Goal: Transaction & Acquisition: Purchase product/service

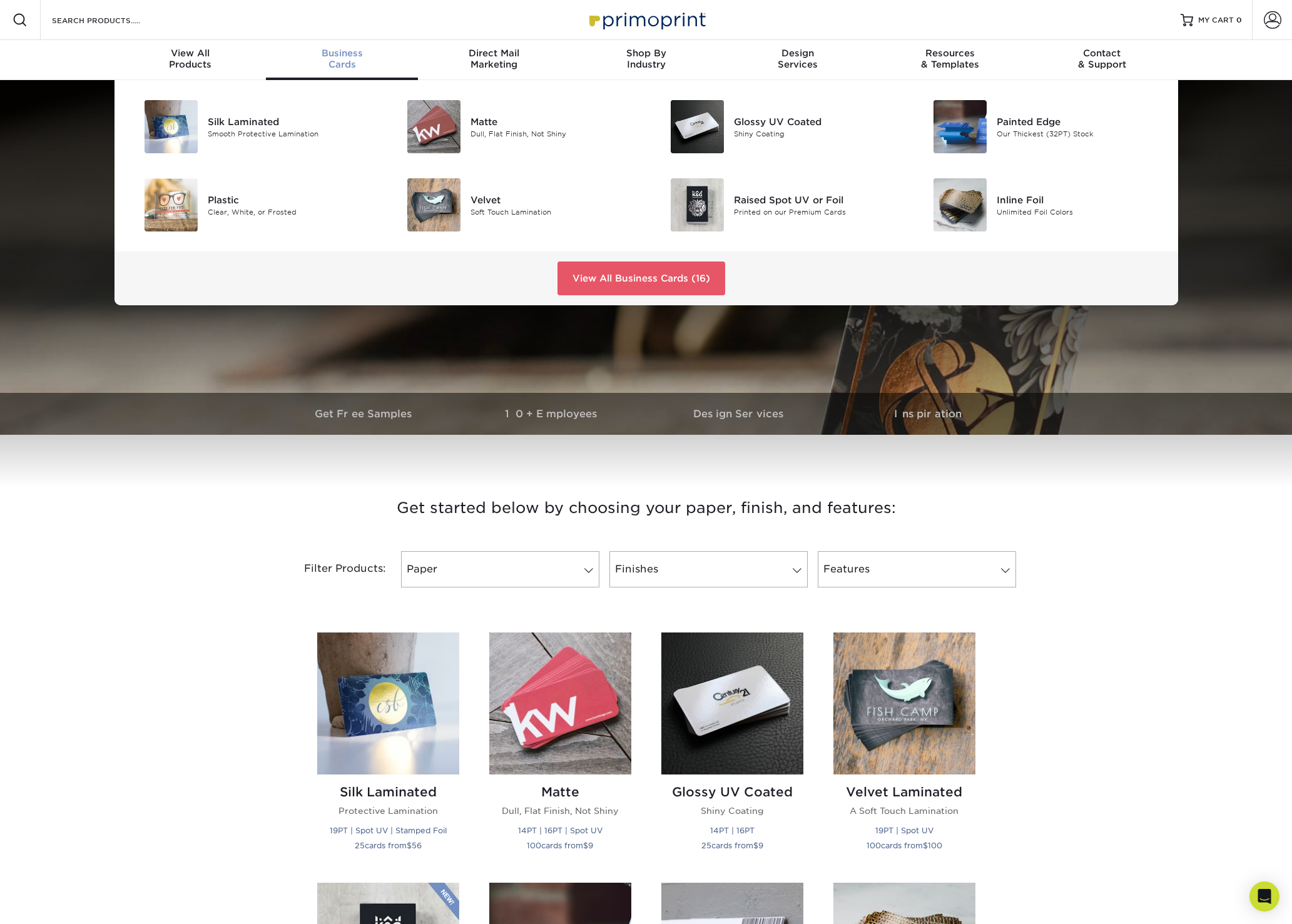
click at [344, 59] on div "Business Cards" at bounding box center [342, 58] width 152 height 23
click at [660, 124] on div at bounding box center [690, 126] width 88 height 53
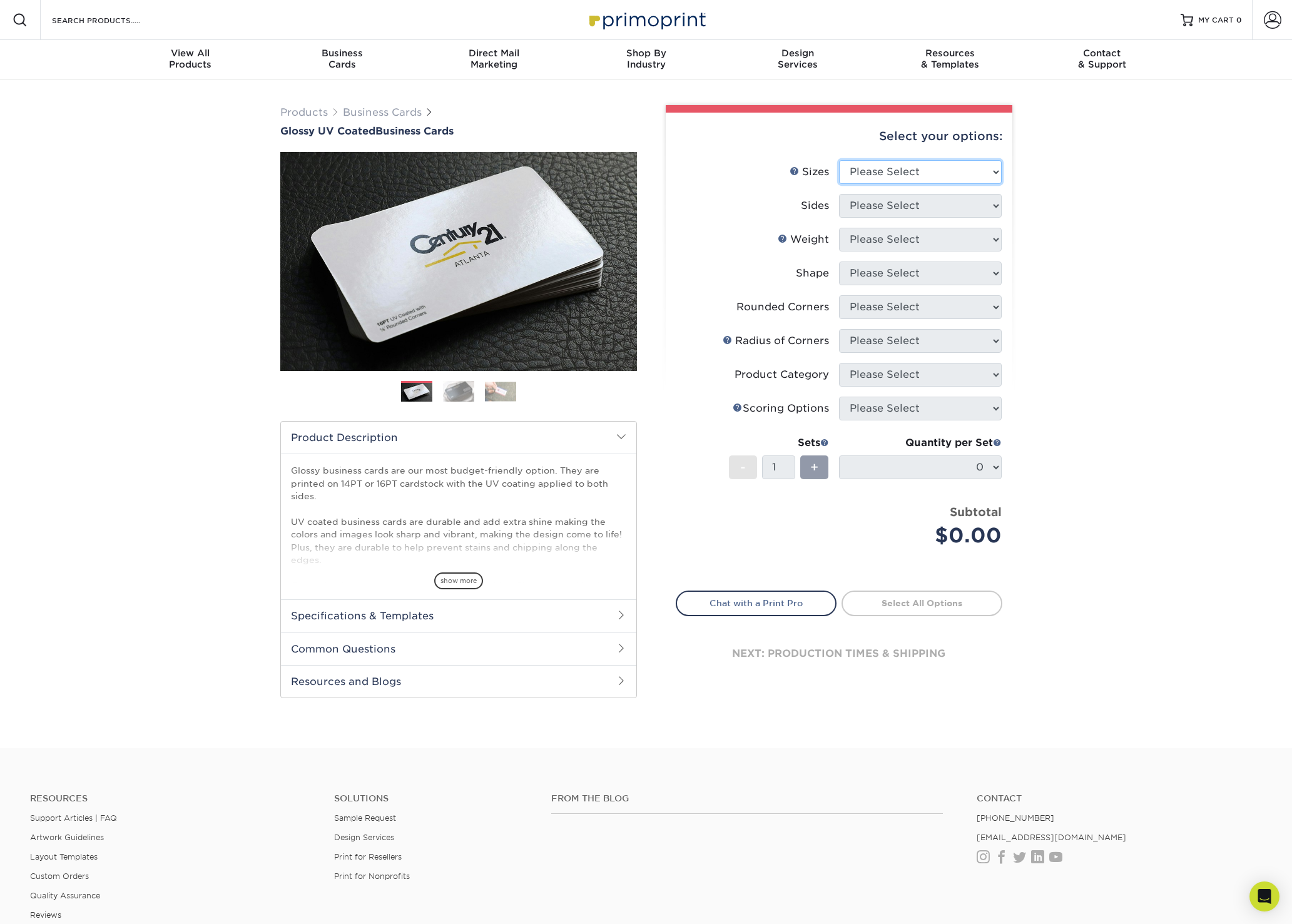
click at [949, 175] on select "Please Select 1.5" x 3.5" - Mini 1.75" x 3.5" - Mini 2" x 2" - Square 2" x 3" -…" at bounding box center [920, 172] width 162 height 24
select select "2.00x3.50"
click at [839, 160] on select "Please Select 1.5" x 3.5" - Mini 1.75" x 3.5" - Mini 2" x 2" - Square 2" x 3" -…" at bounding box center [920, 172] width 162 height 24
click at [902, 210] on select "Please Select Print Both Sides Print Front Only" at bounding box center [920, 205] width 162 height 24
select select "32d3c223-f82c-492b-b915-ba065a00862f"
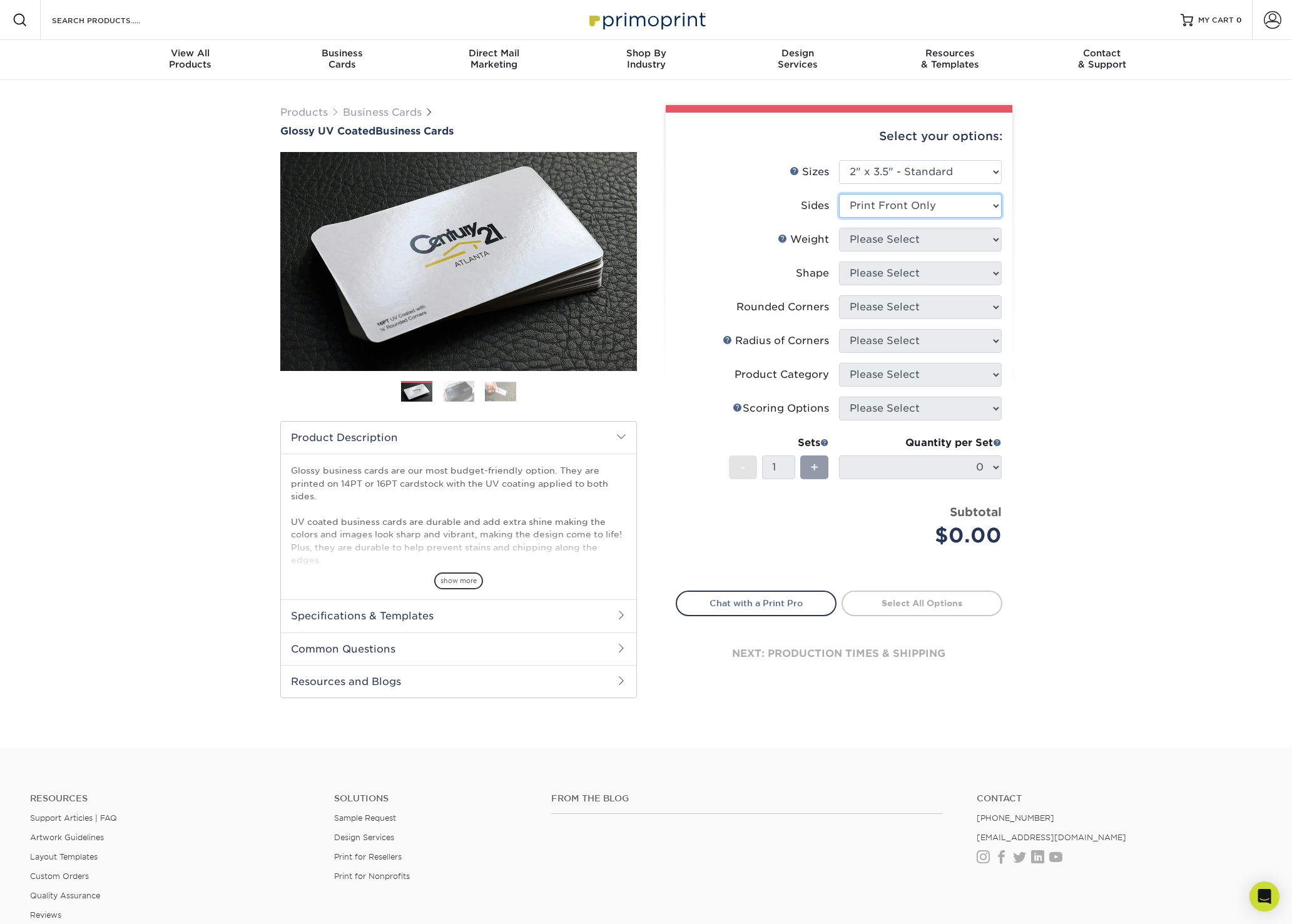
click at [839, 194] on select "Please Select Print Both Sides Print Front Only" at bounding box center [920, 205] width 162 height 24
click at [914, 237] on select "Please Select 16PT 14PT" at bounding box center [920, 239] width 162 height 24
select select "16PT"
click at [839, 227] on select "Please Select 16PT 14PT" at bounding box center [920, 239] width 162 height 24
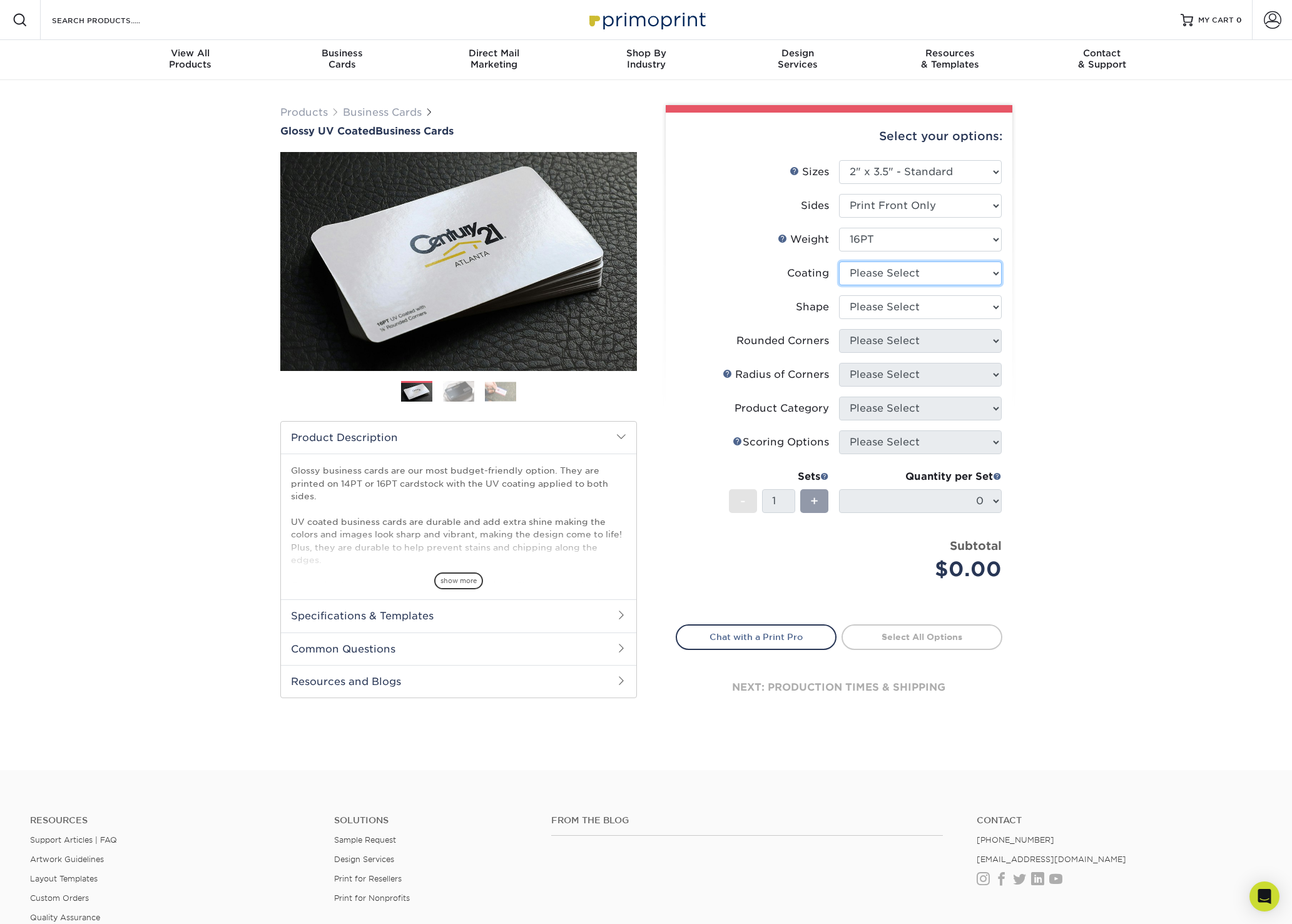
click at [887, 270] on select at bounding box center [920, 273] width 162 height 24
select select "1e8116af-acfc-44b1-83dc-8181aa338834"
click at [839, 262] on select at bounding box center [920, 273] width 162 height 24
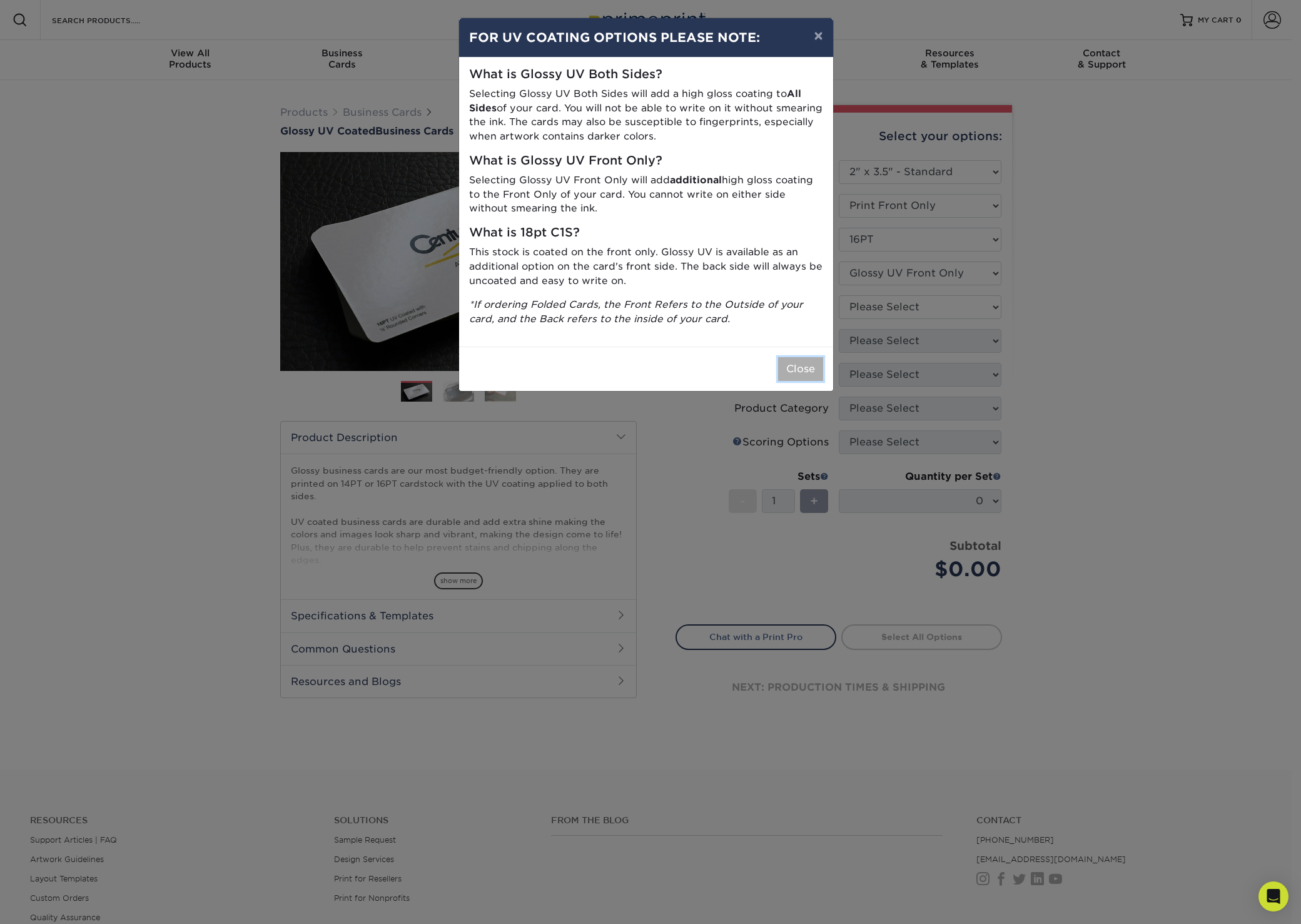
click at [801, 363] on button "Close" at bounding box center [800, 369] width 45 height 24
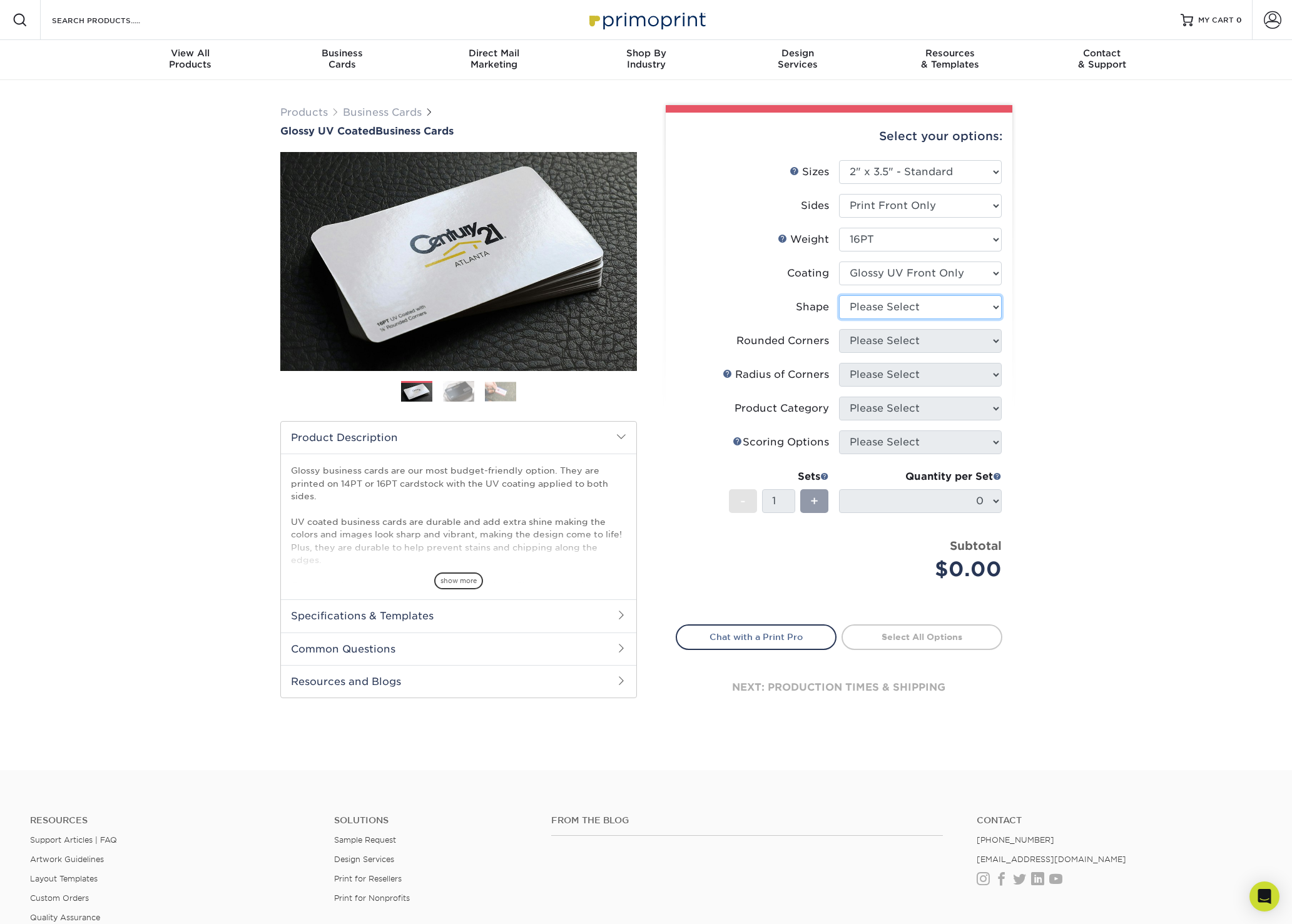
click at [930, 309] on select "Please Select Standard" at bounding box center [920, 307] width 162 height 24
select select "standard"
click at [839, 295] on select "Please Select Standard" at bounding box center [920, 307] width 162 height 24
click at [921, 340] on select "Please Select Yes - Round 2 Corners Yes - Round 4 Corners No" at bounding box center [920, 341] width 162 height 24
select select "0"
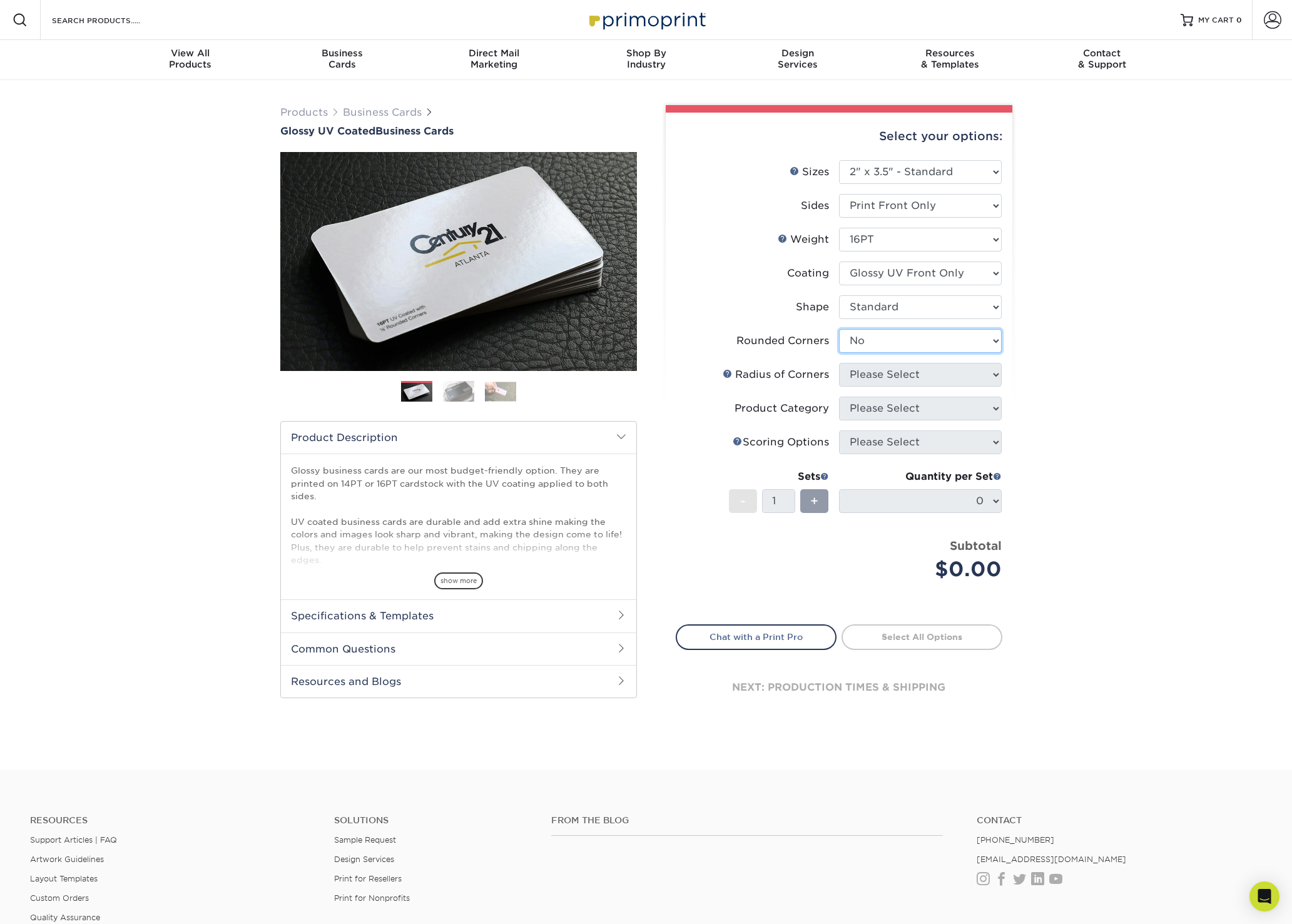
click at [839, 329] on select "Please Select Yes - Round 2 Corners Yes - Round 4 Corners No" at bounding box center [920, 341] width 162 height 24
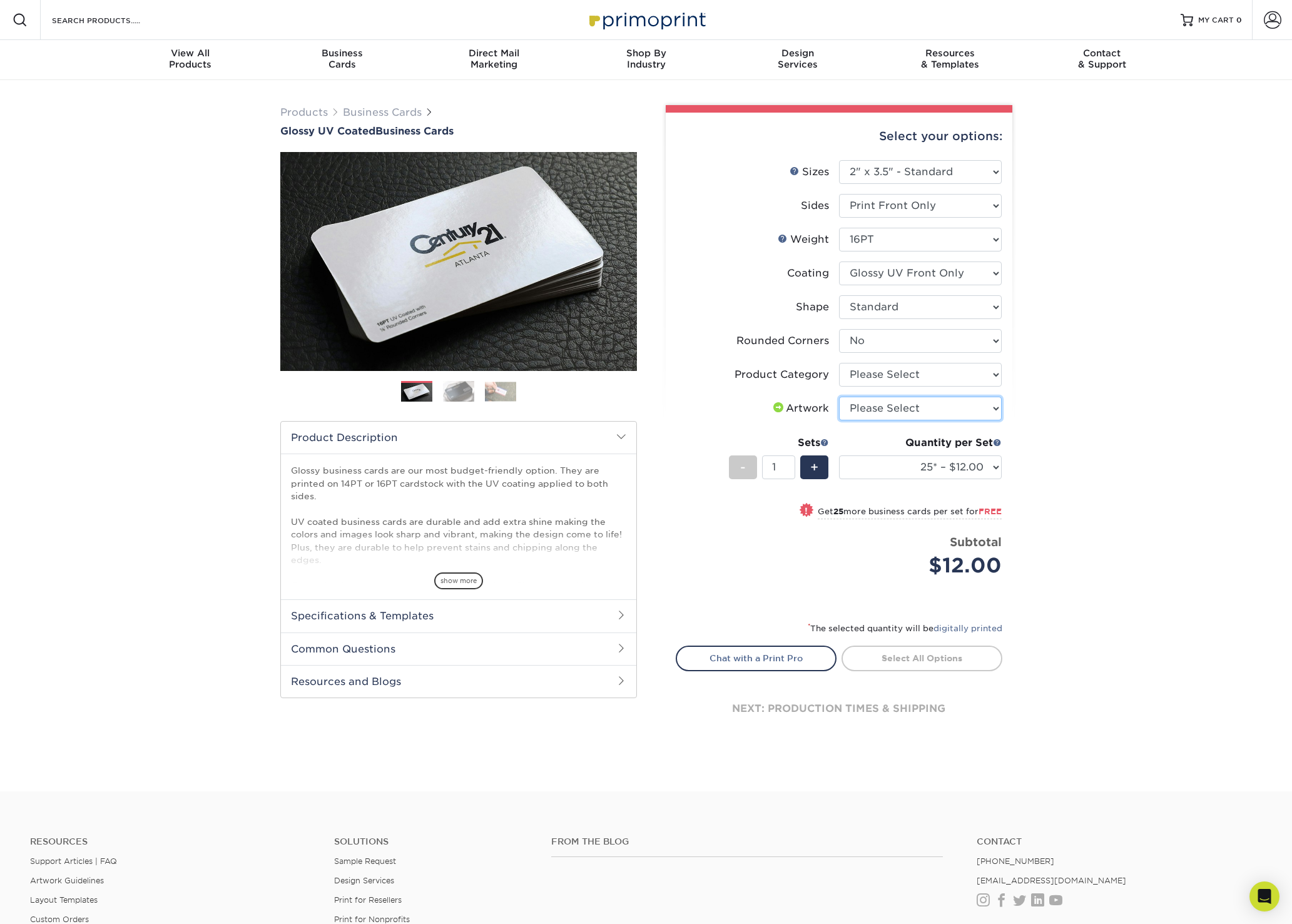
click at [957, 399] on select "Please Select I will upload files I need a design - $100" at bounding box center [920, 408] width 162 height 24
select select "upload"
click at [839, 396] on select "Please Select I will upload files I need a design - $100" at bounding box center [920, 408] width 162 height 24
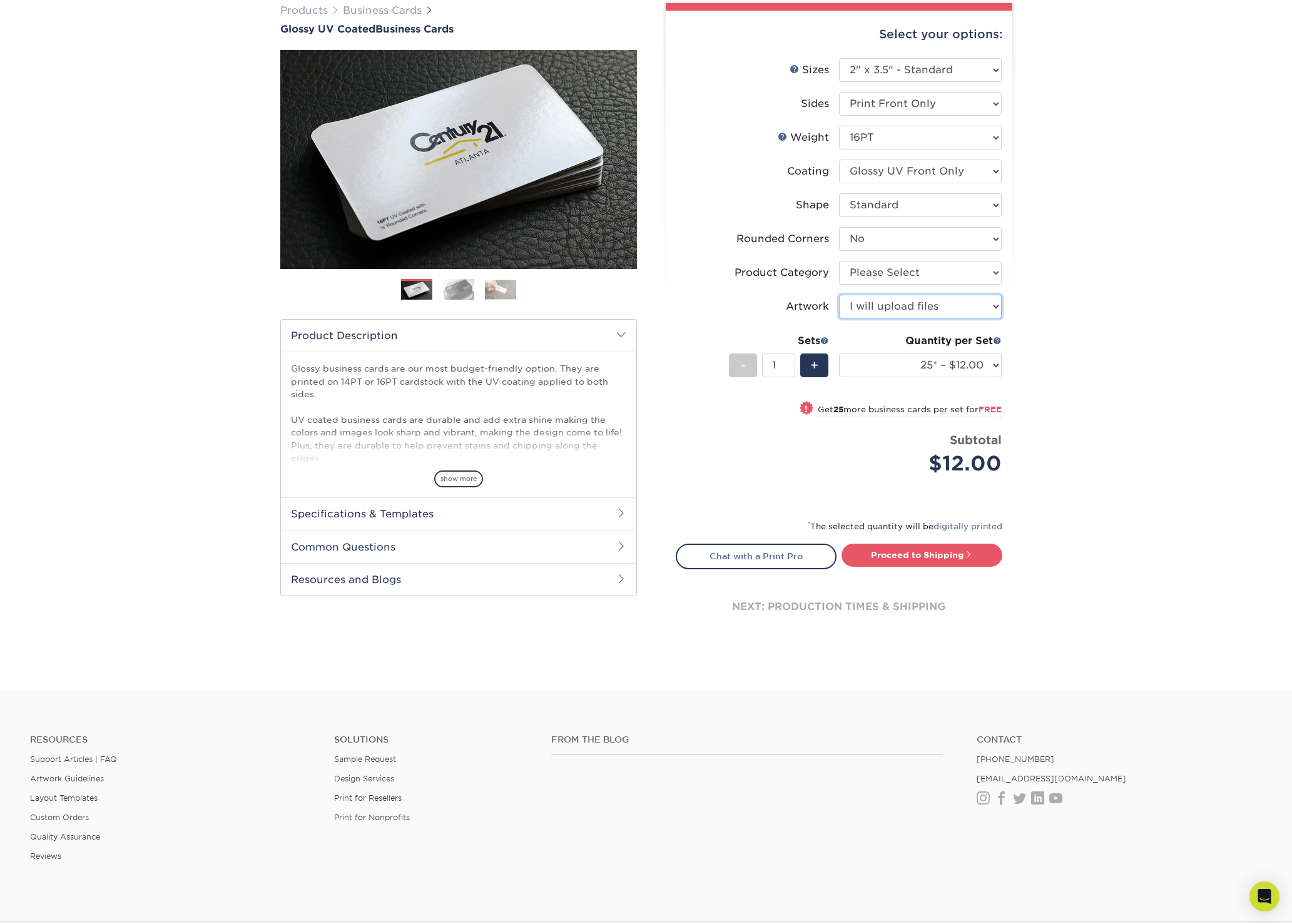
scroll to position [155, 0]
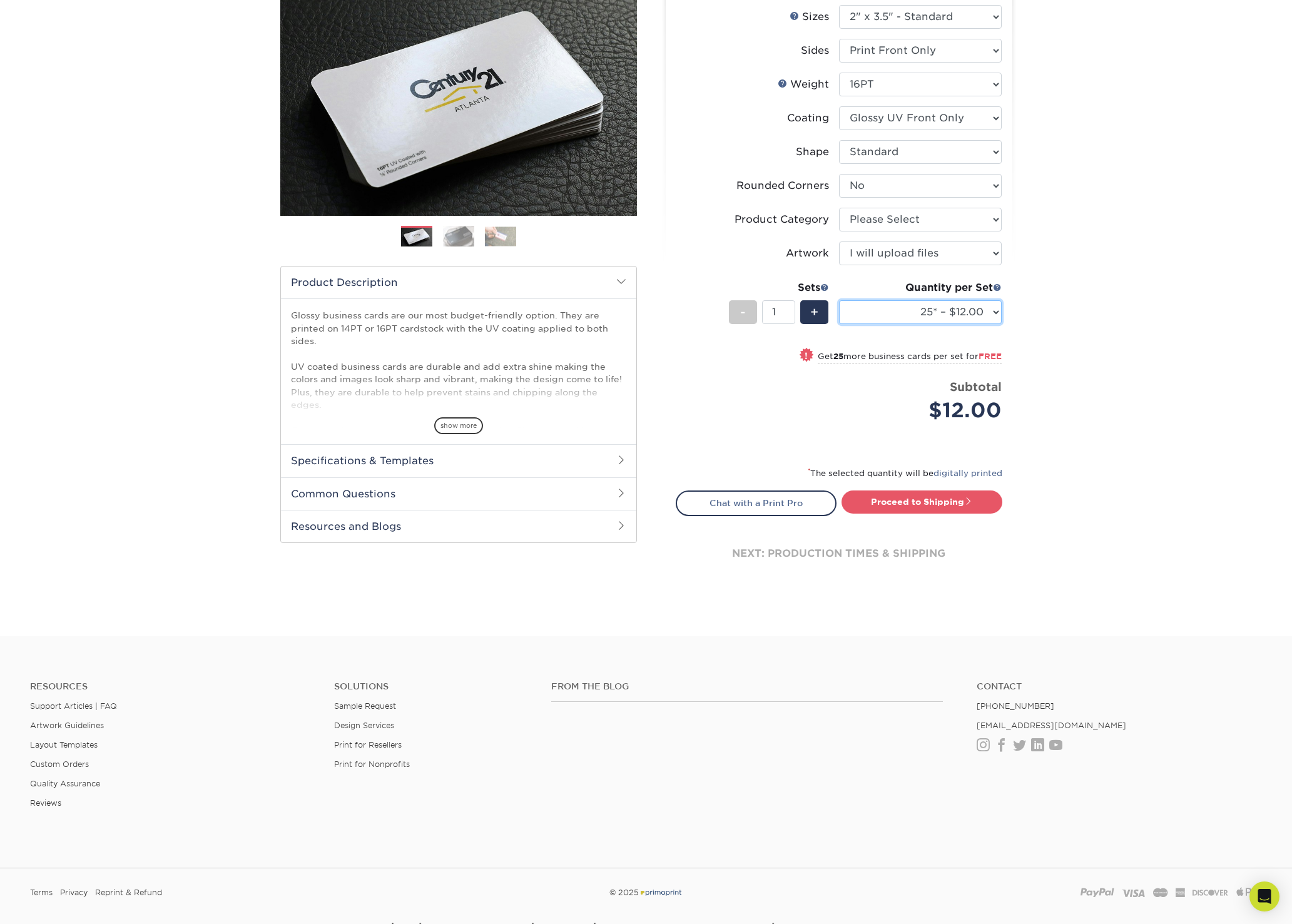
click at [915, 311] on select "25* – $12.00 50* – $12.00 100* – $12.00 250* – $21.00 500 – $42.00 1000 – $53.0…" at bounding box center [920, 312] width 162 height 24
select select "100* – $12.00"
click at [839, 300] on select "25* – $12.00 50* – $12.00 100* – $12.00 250* – $21.00 500 – $42.00 1000 – $53.0…" at bounding box center [920, 312] width 162 height 24
click at [907, 314] on select "25* – $12.00 50* – $12.00 100* – $12.00 250* – $21.00 500 – $42.00 1000 – $53.0…" at bounding box center [920, 312] width 162 height 24
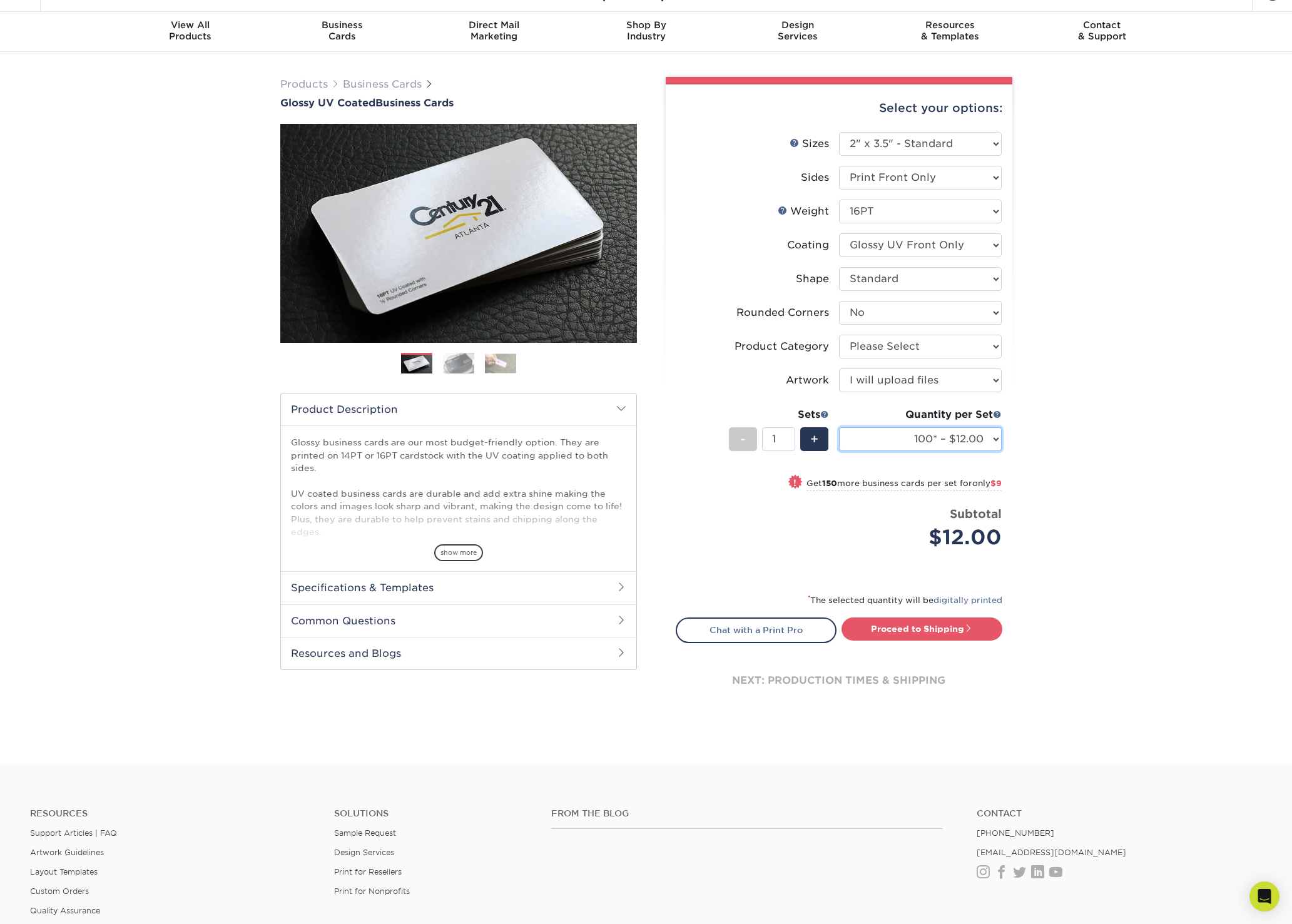
scroll to position [0, 0]
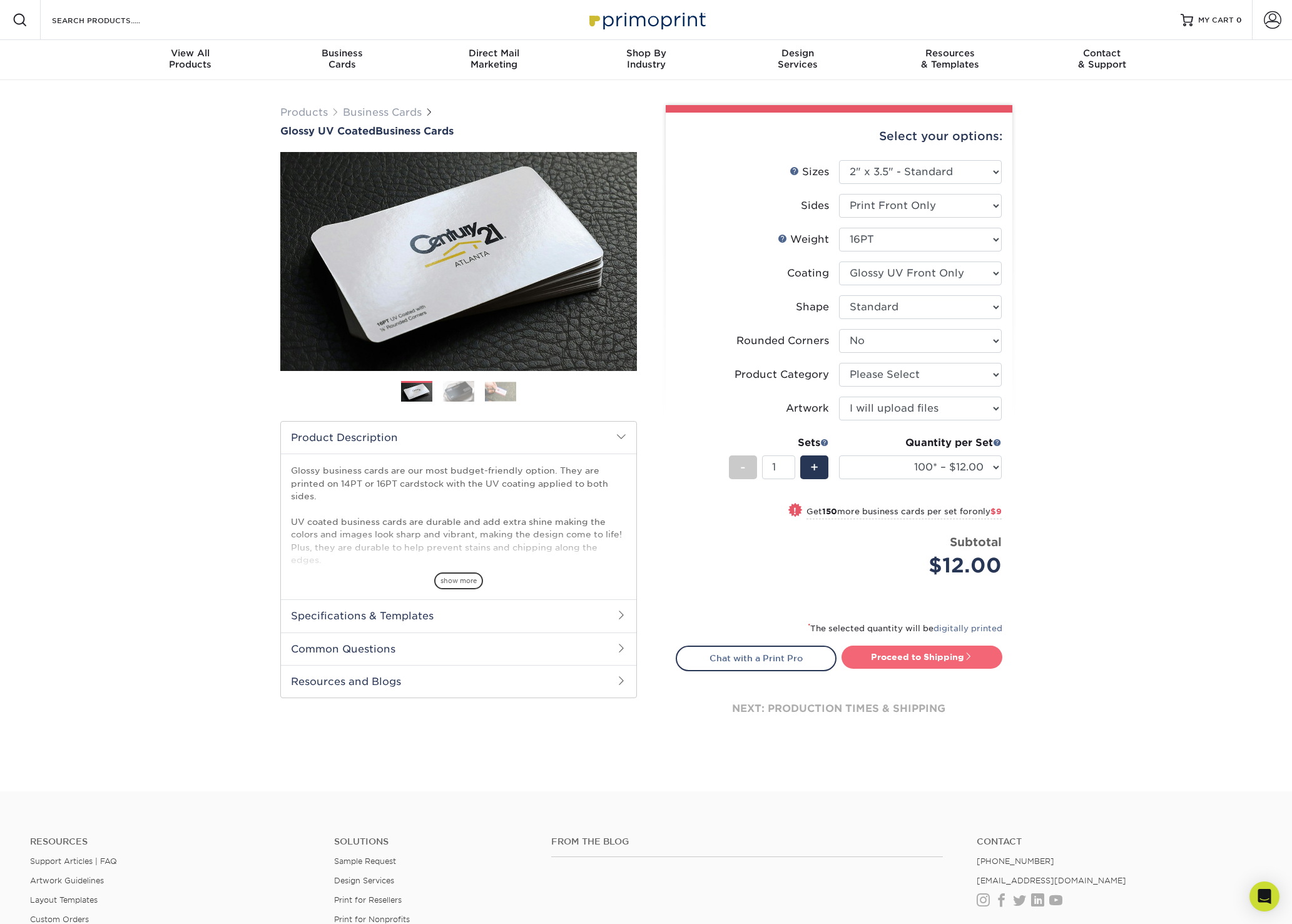
click at [937, 656] on link "Proceed to Shipping" at bounding box center [922, 656] width 161 height 23
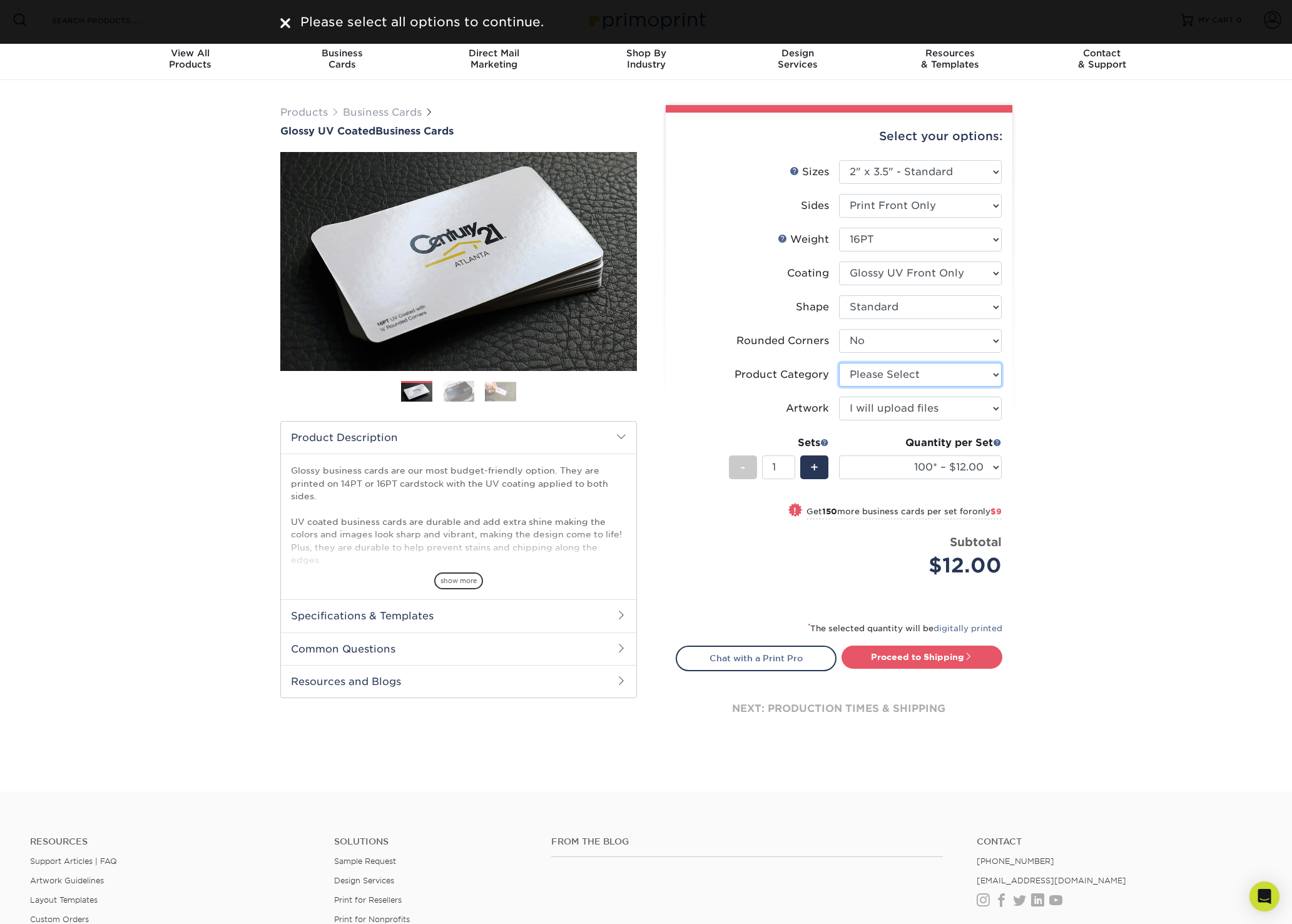
click at [965, 379] on select "Please Select Business Cards" at bounding box center [920, 374] width 162 height 24
select select "3b5148f1-0588-4f88-a218-97bcfdce65c1"
click at [839, 363] on select "Please Select Business Cards" at bounding box center [920, 374] width 162 height 24
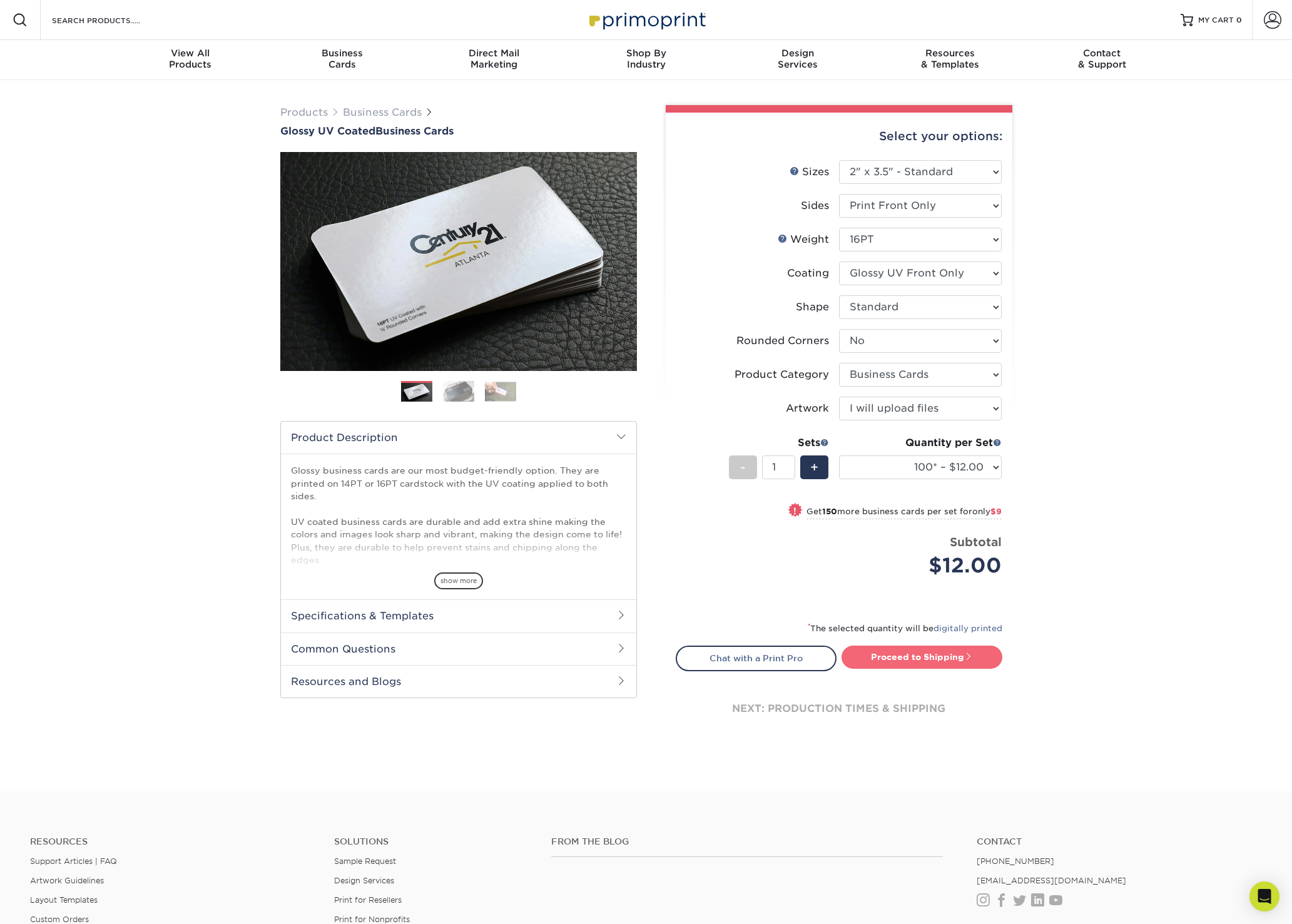
click at [933, 657] on link "Proceed to Shipping" at bounding box center [922, 656] width 161 height 23
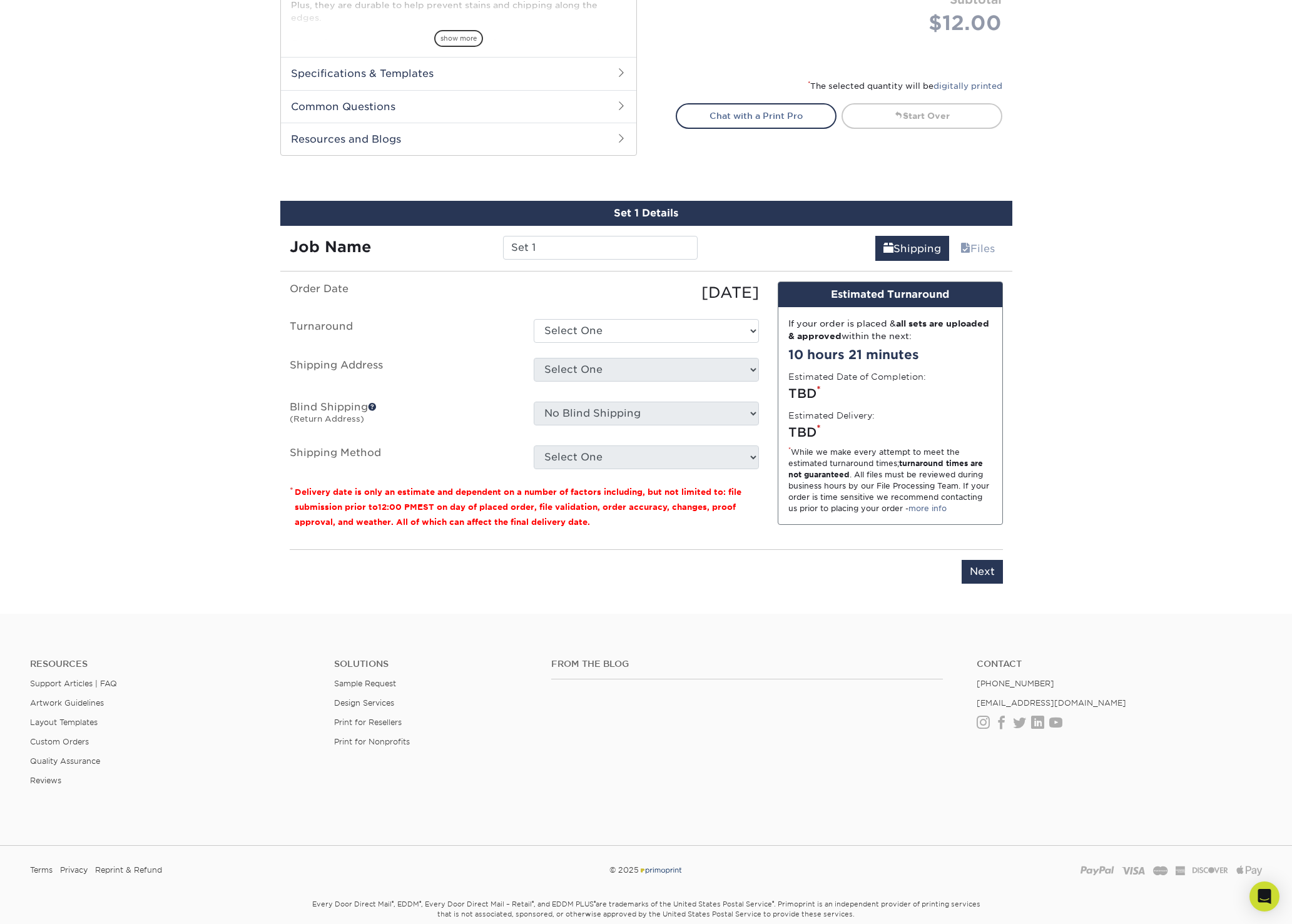
scroll to position [598, 0]
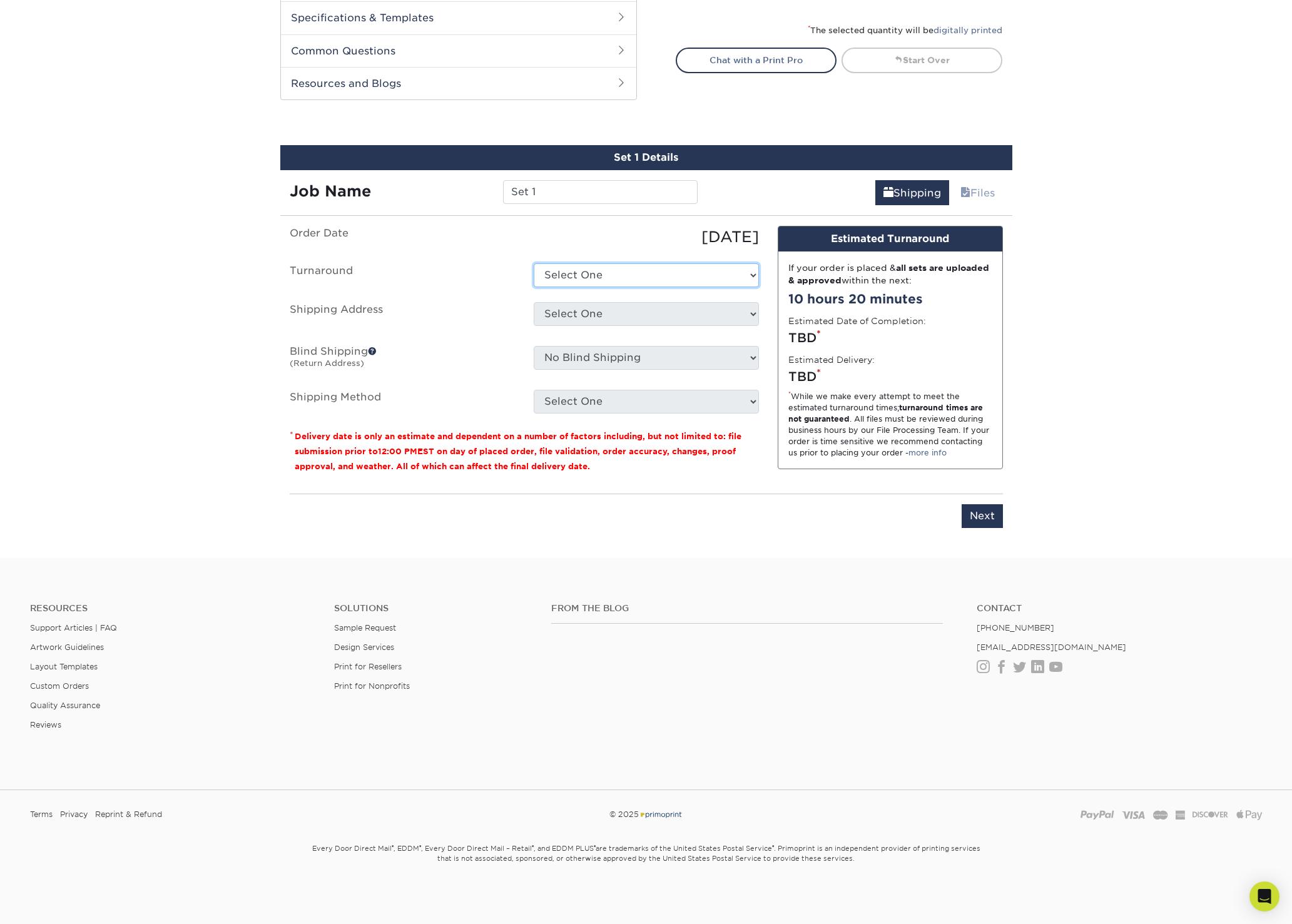
click at [651, 279] on select "Select One 2-4 Business Days 2 Day Next Business Day" at bounding box center [646, 275] width 225 height 24
select select "fa7b48da-becb-4956-90aa-bc6a7941860d"
click at [534, 263] on select "Select One 2-4 Business Days 2 Day Next Business Day" at bounding box center [646, 275] width 225 height 24
click at [644, 317] on select "Select One + Add New Address - Login" at bounding box center [646, 314] width 225 height 24
select select "newaddress"
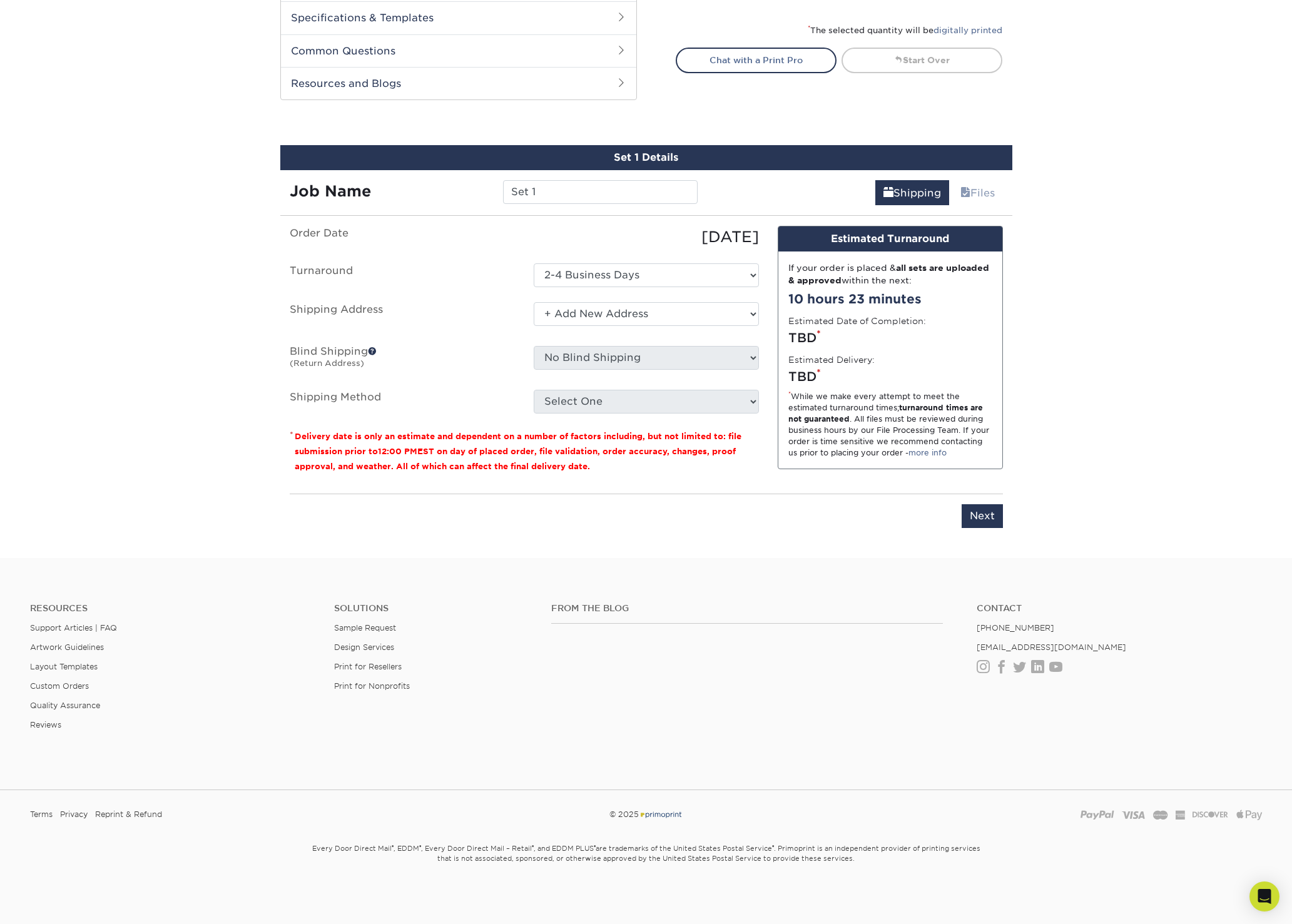
click at [534, 302] on select "Select One + Add New Address - Login" at bounding box center [646, 314] width 225 height 24
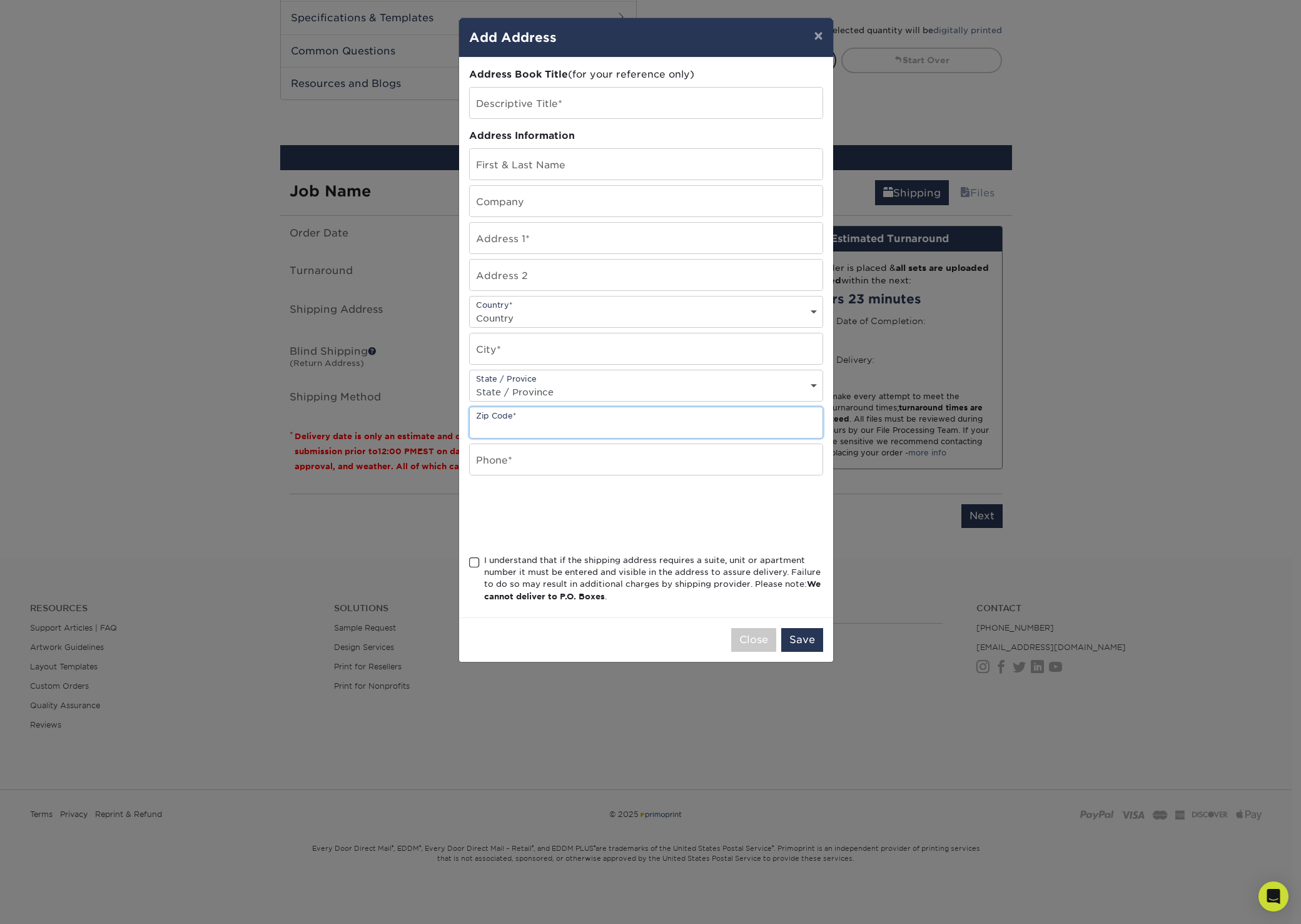
click at [595, 423] on input "text" at bounding box center [646, 423] width 353 height 31
type input "86301-4892"
type input "Russ Wagner"
type input "3633 Crossings Dr., Prescott, AZ 55810"
select select "US"
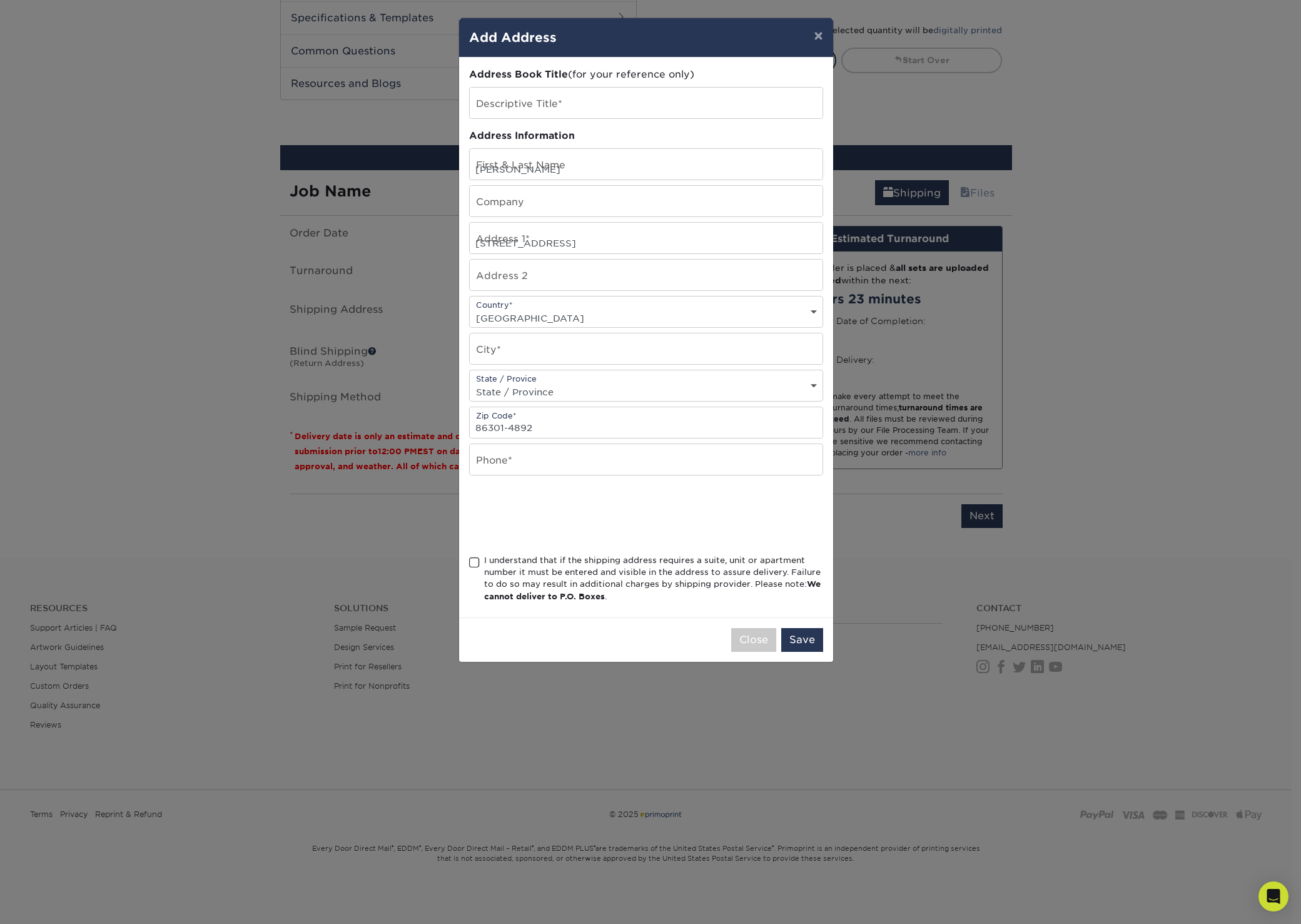
type input "Prescott"
select select "AZ"
type input "4158719502"
click at [801, 637] on button "Save" at bounding box center [802, 640] width 42 height 24
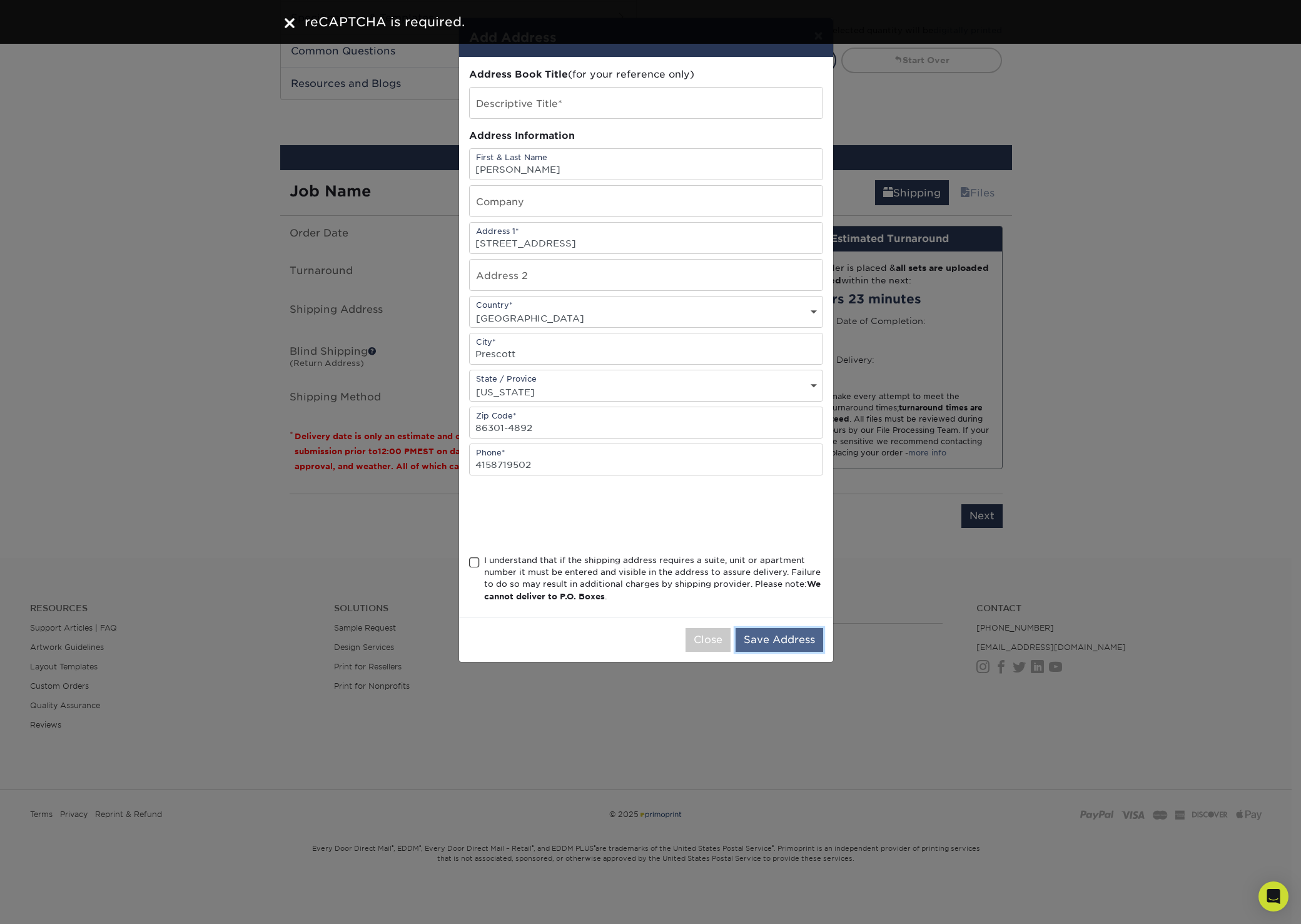
click at [801, 639] on button "Save Address" at bounding box center [779, 640] width 88 height 24
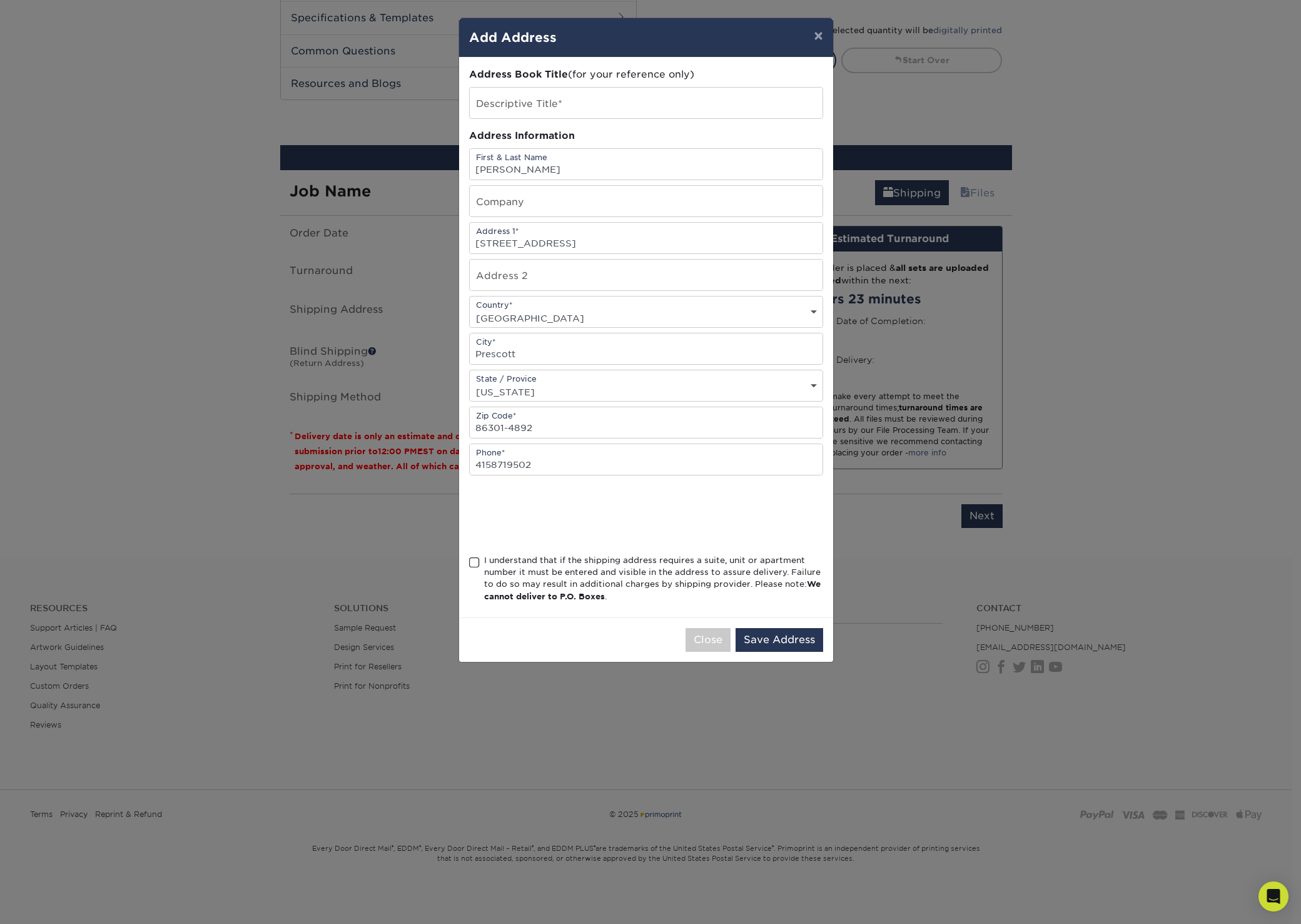
click at [470, 562] on span at bounding box center [474, 562] width 11 height 12
click at [0, 0] on input "I understand that if the shipping address requires a suite, unit or apartment n…" at bounding box center [0, 0] width 0 height 0
click at [794, 636] on button "Save Address" at bounding box center [779, 640] width 88 height 24
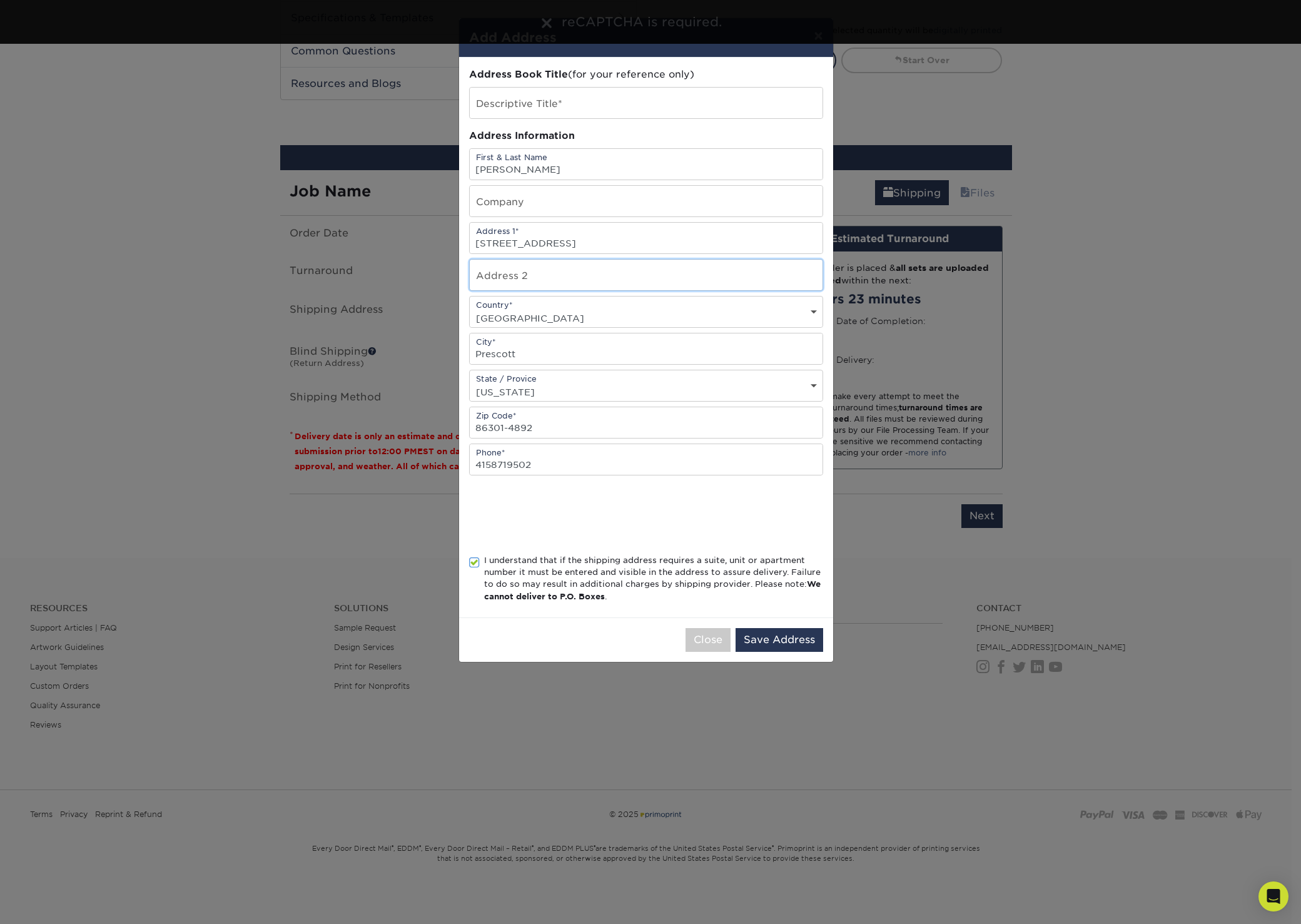
click at [624, 285] on input "text" at bounding box center [646, 275] width 353 height 31
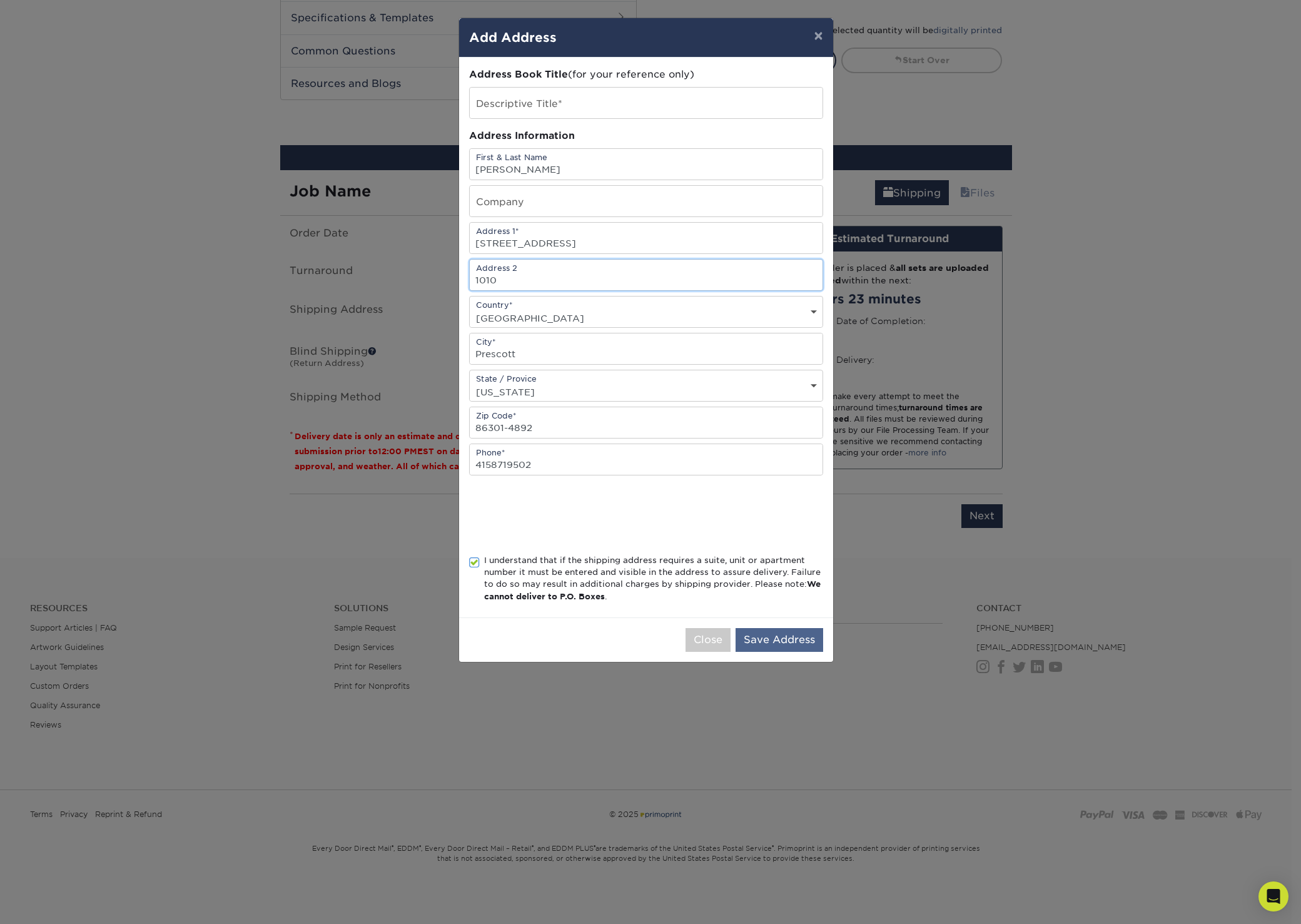
type input "1010"
click at [783, 632] on button "Save Address" at bounding box center [779, 640] width 88 height 24
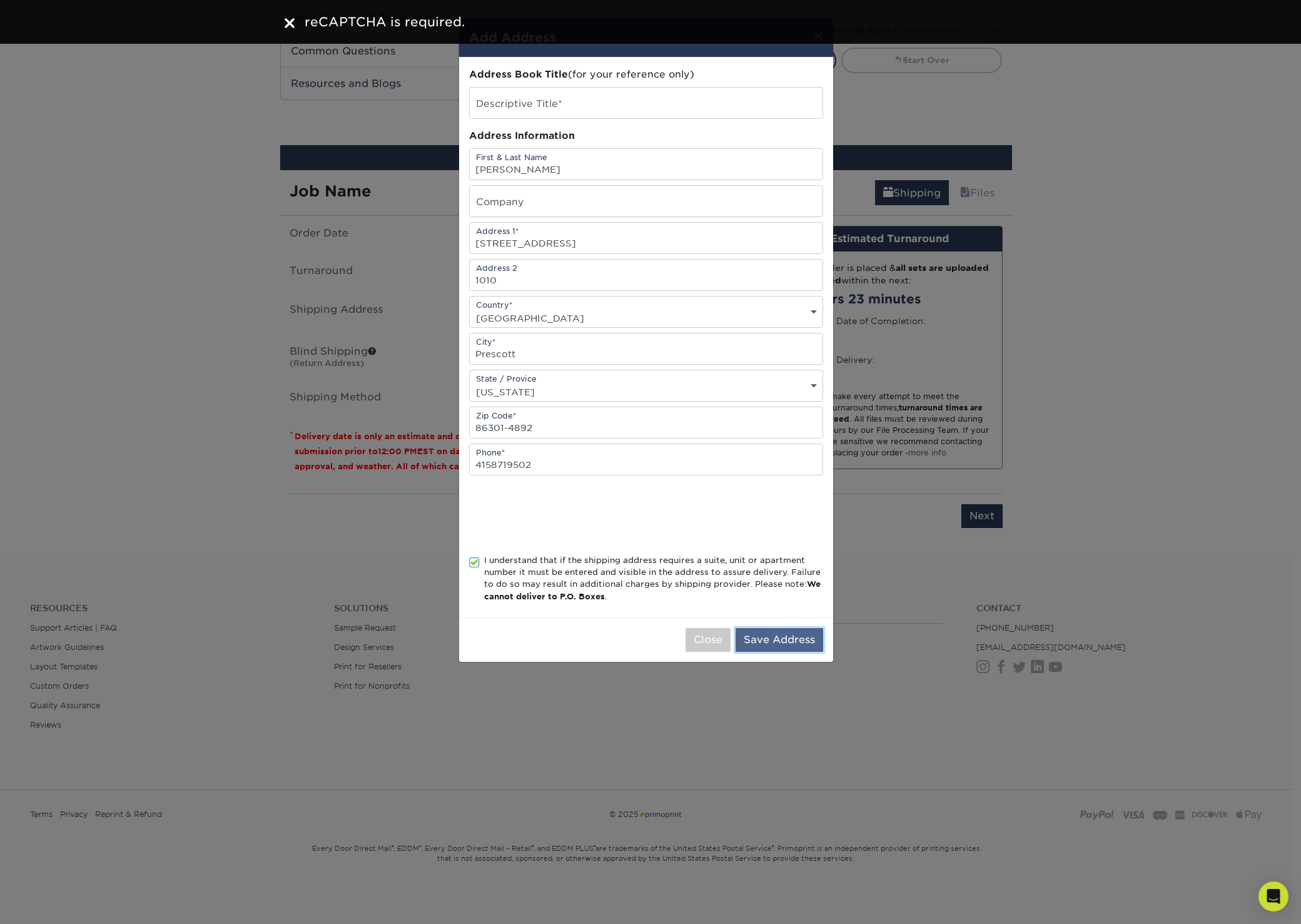
click at [782, 642] on button "Save Address" at bounding box center [779, 640] width 88 height 24
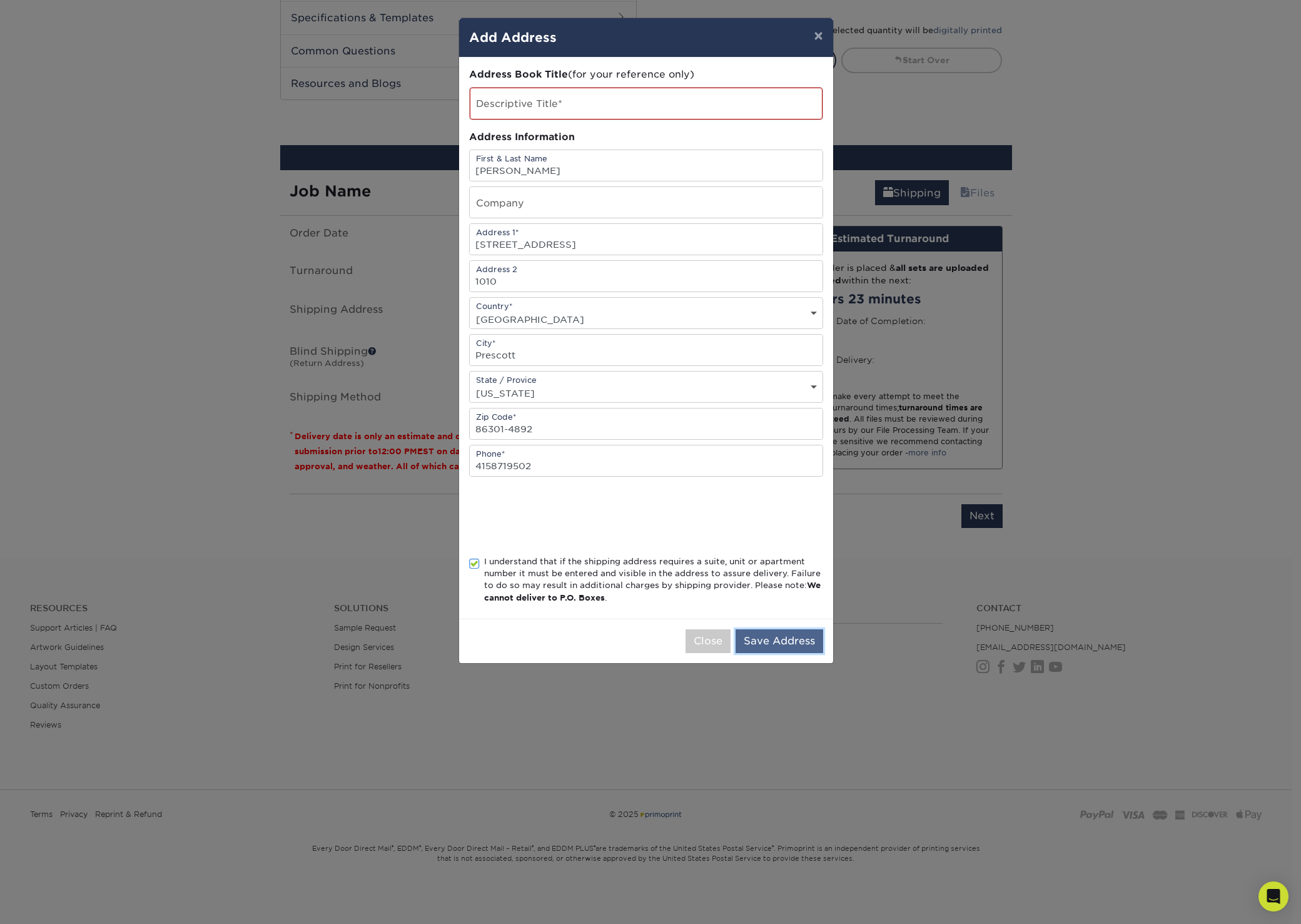
click at [781, 640] on button "Save Address" at bounding box center [779, 641] width 88 height 24
click at [520, 104] on input "text" at bounding box center [646, 104] width 353 height 32
type input "X"
click at [784, 635] on button "Save Address" at bounding box center [779, 641] width 88 height 24
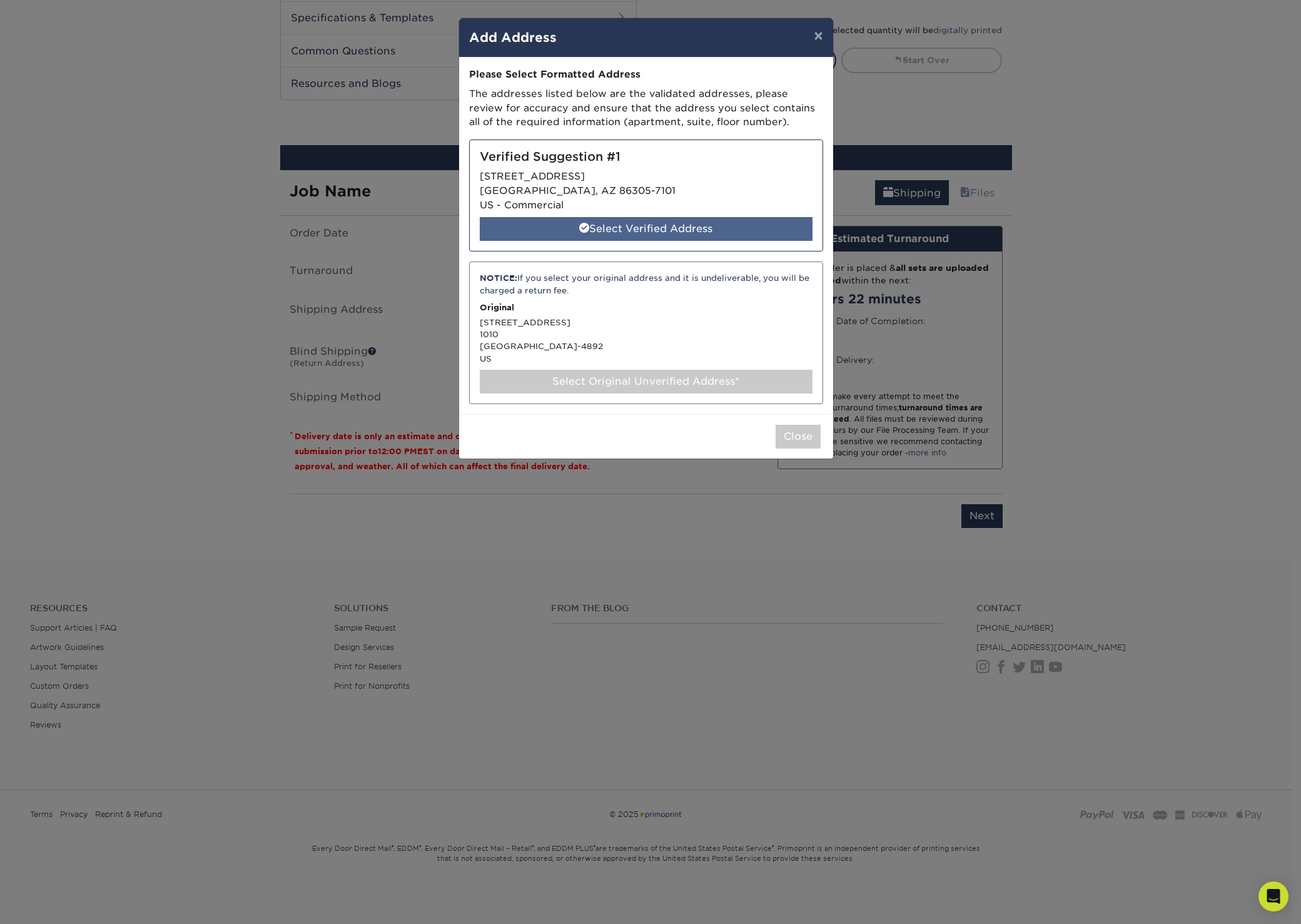
click at [646, 222] on div "Select Verified Address" at bounding box center [645, 229] width 333 height 24
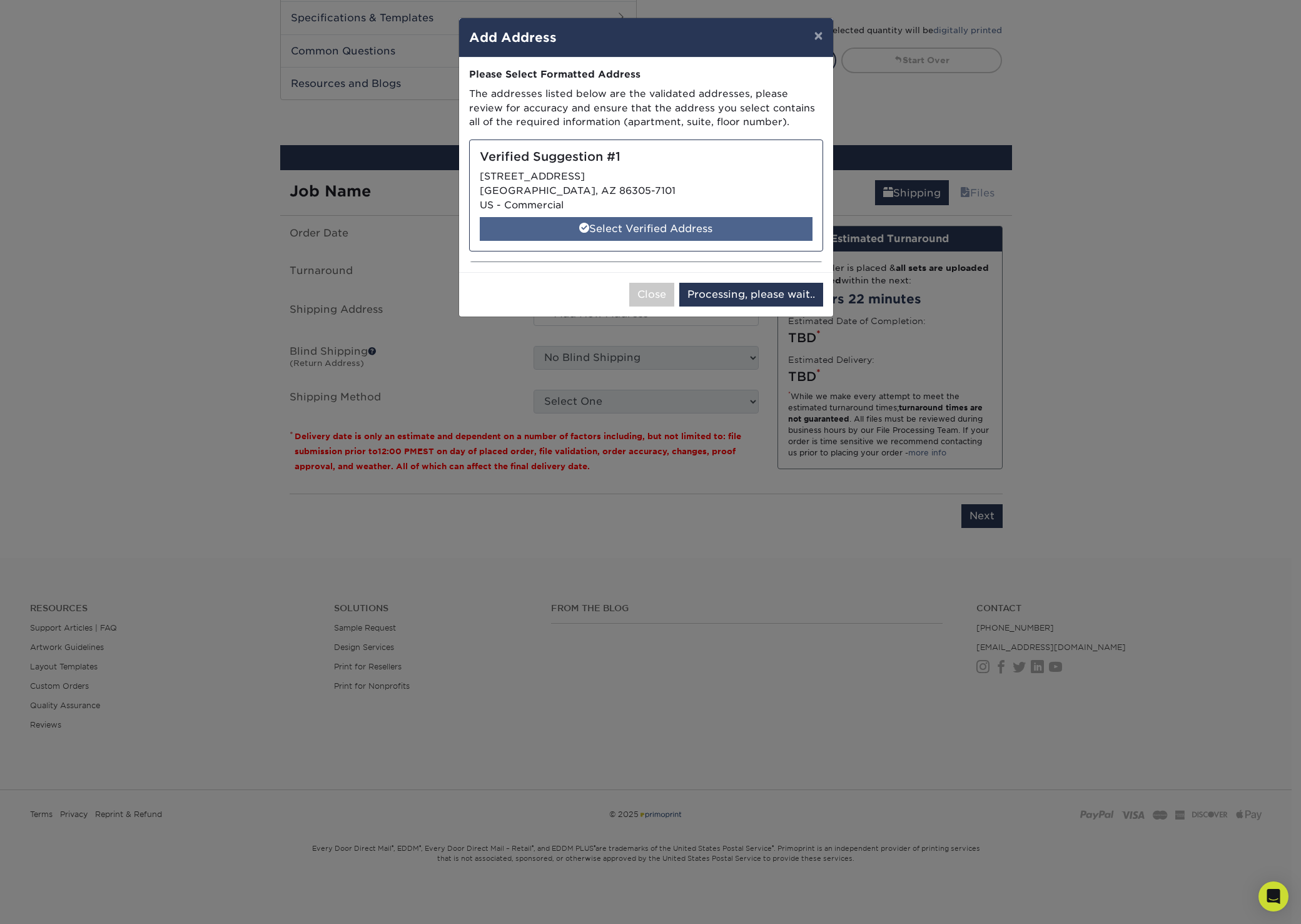
select select "286935"
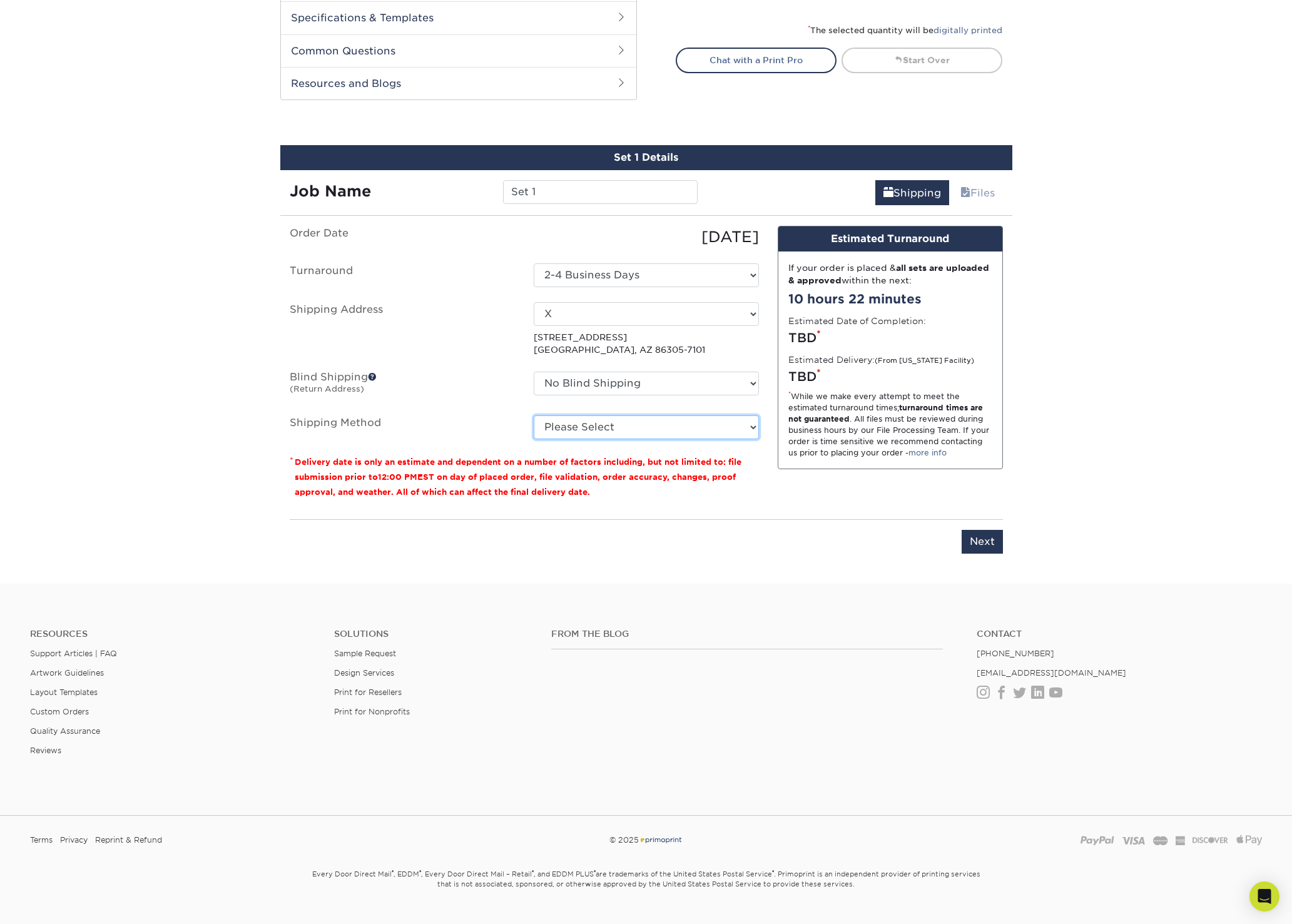
click at [630, 427] on select "Please Select Ground Shipping (+$7.84) 3 Day Shipping Service (+$18.68) 2 Day A…" at bounding box center [646, 427] width 225 height 24
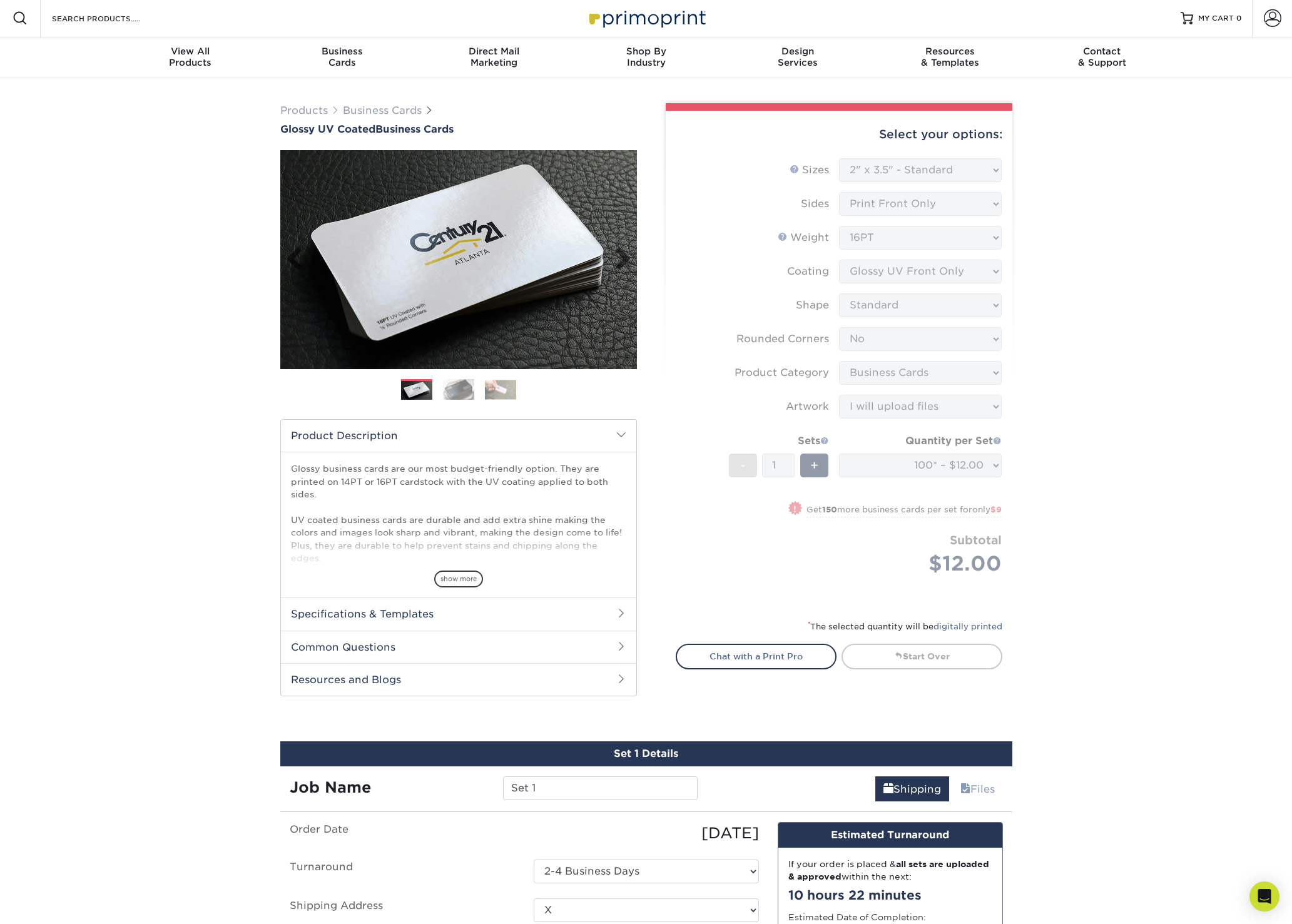
scroll to position [0, 0]
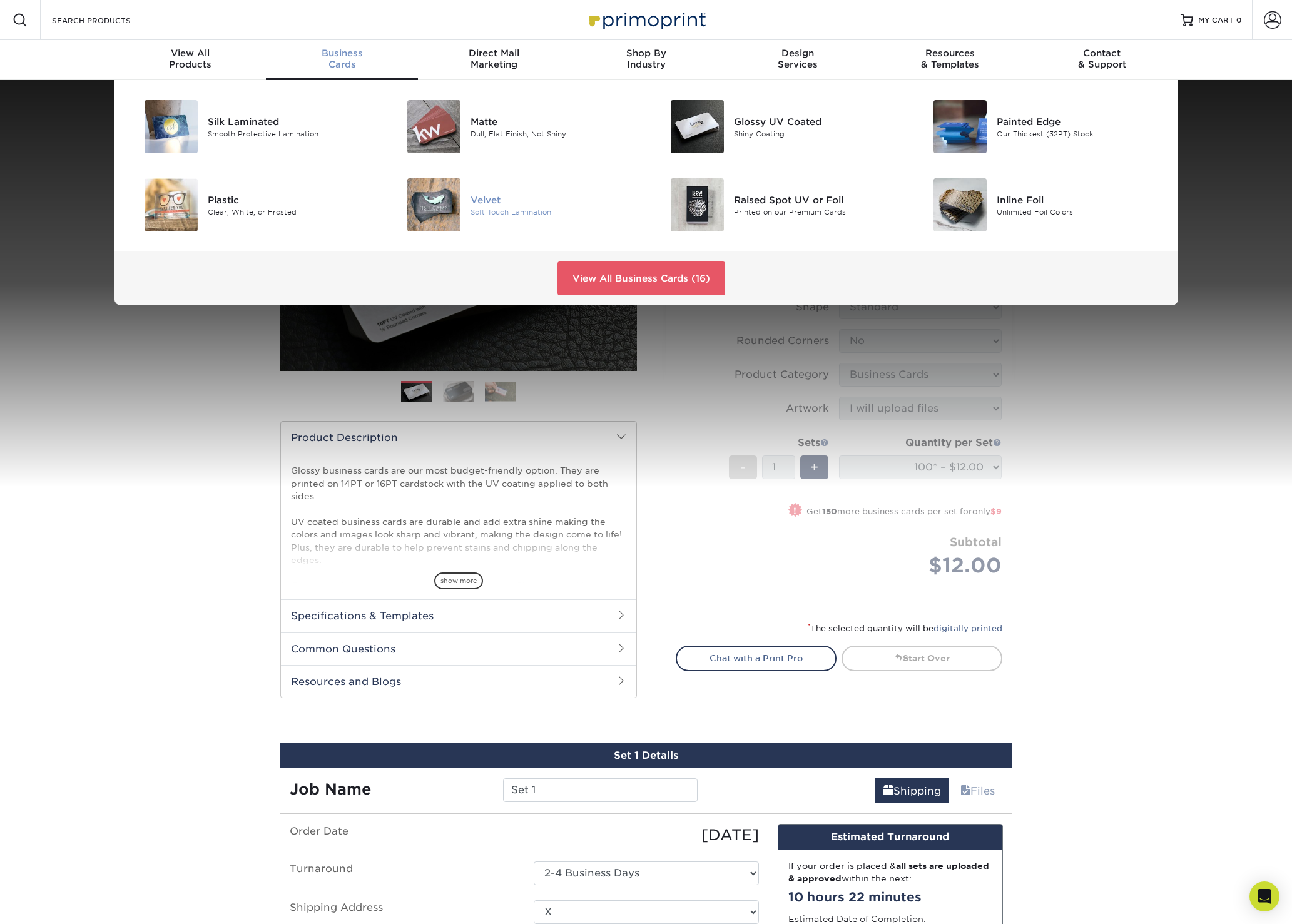
click at [499, 206] on div "Soft Touch Lamination" at bounding box center [553, 211] width 166 height 11
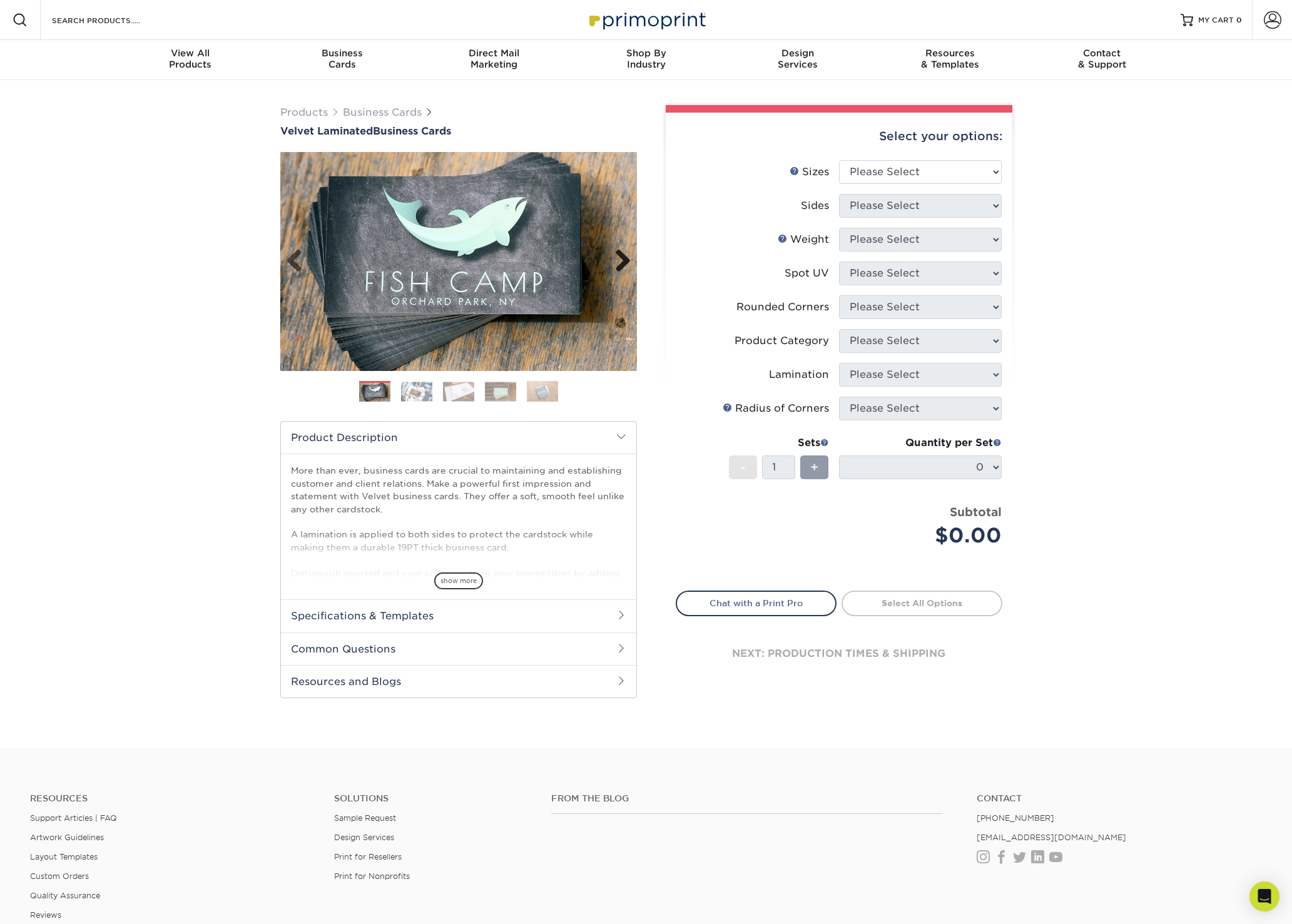
click at [619, 270] on link "Next" at bounding box center [618, 262] width 25 height 25
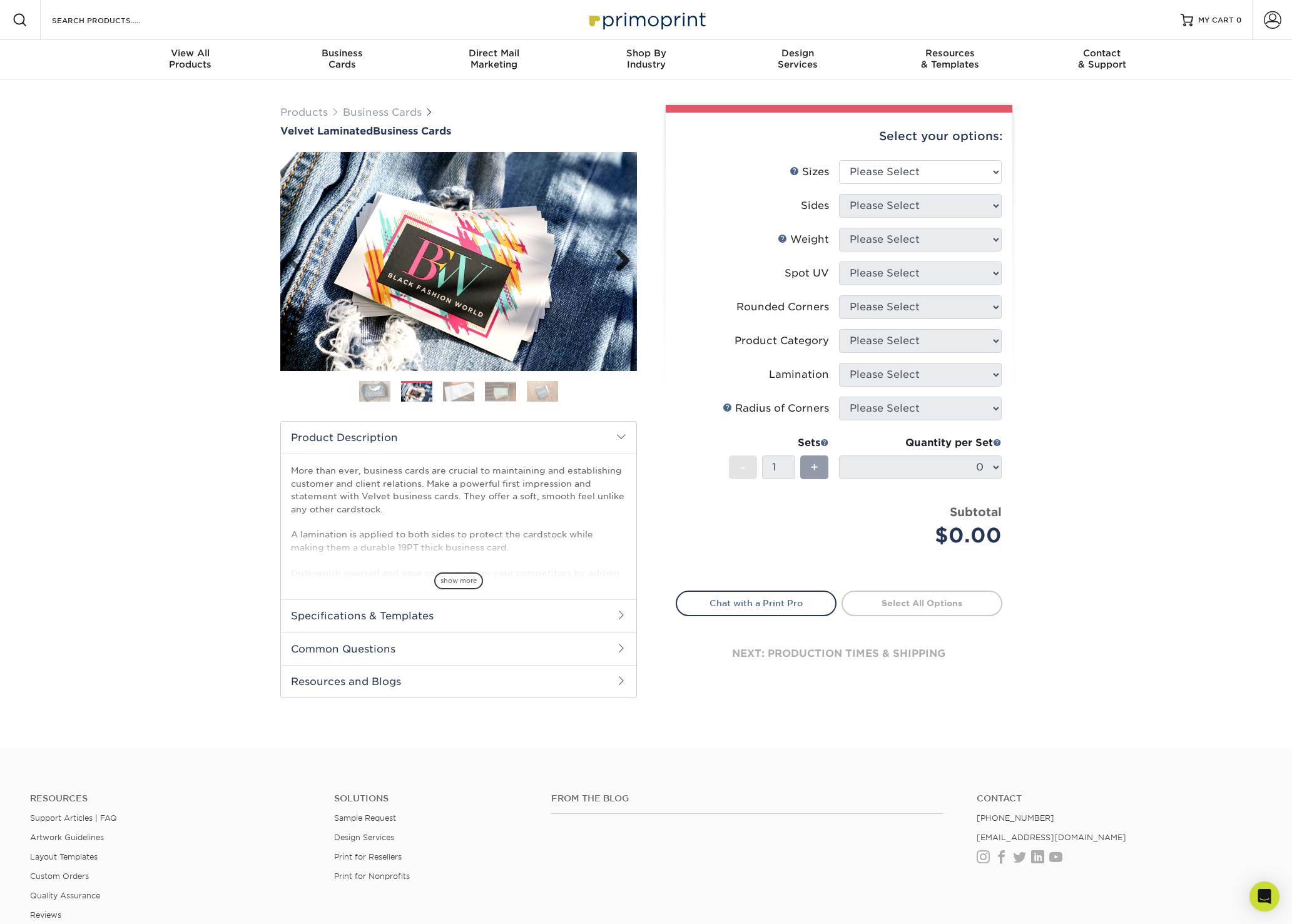
click at [621, 265] on link "Next" at bounding box center [618, 262] width 25 height 25
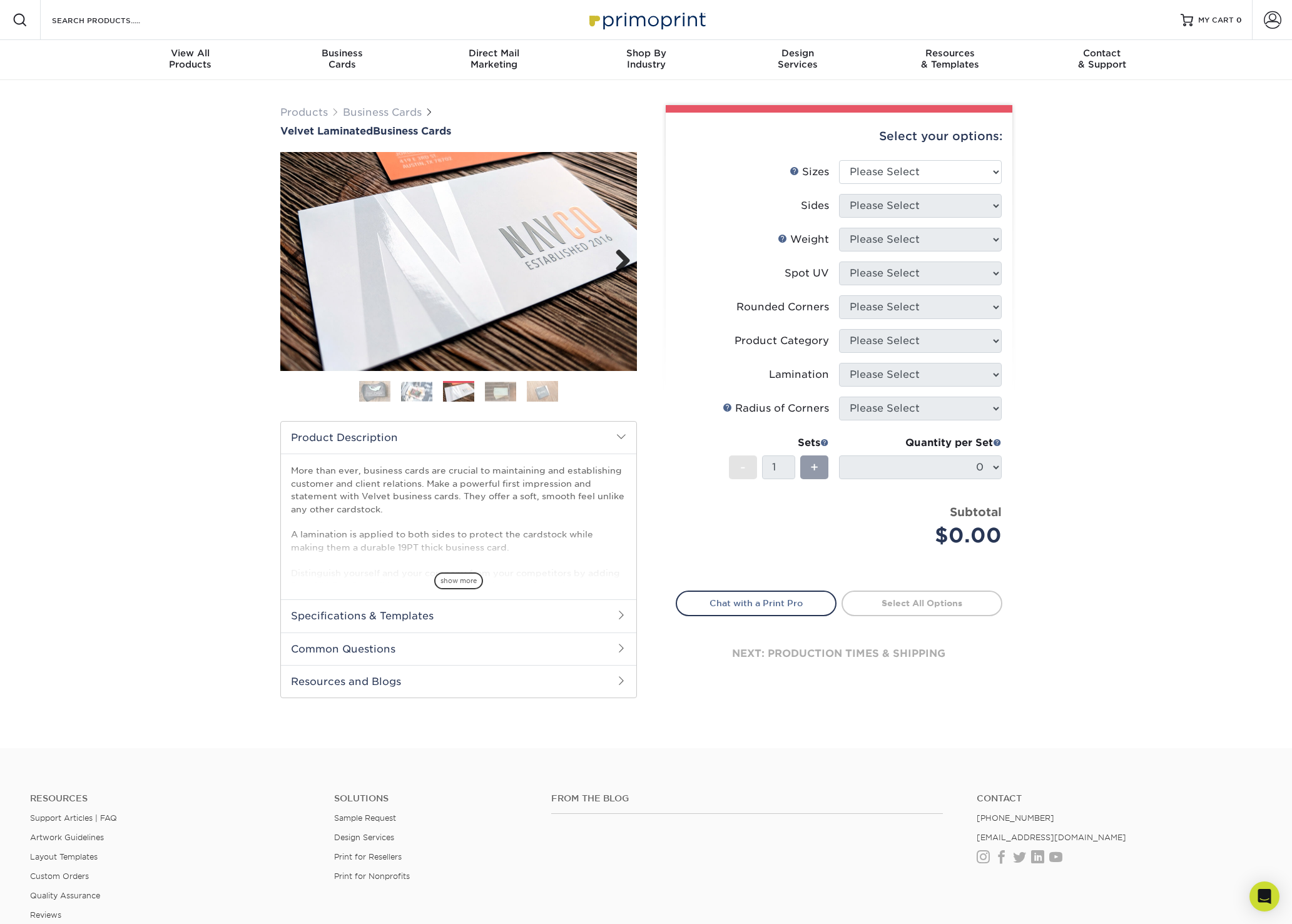
click at [621, 265] on link "Next" at bounding box center [618, 262] width 25 height 25
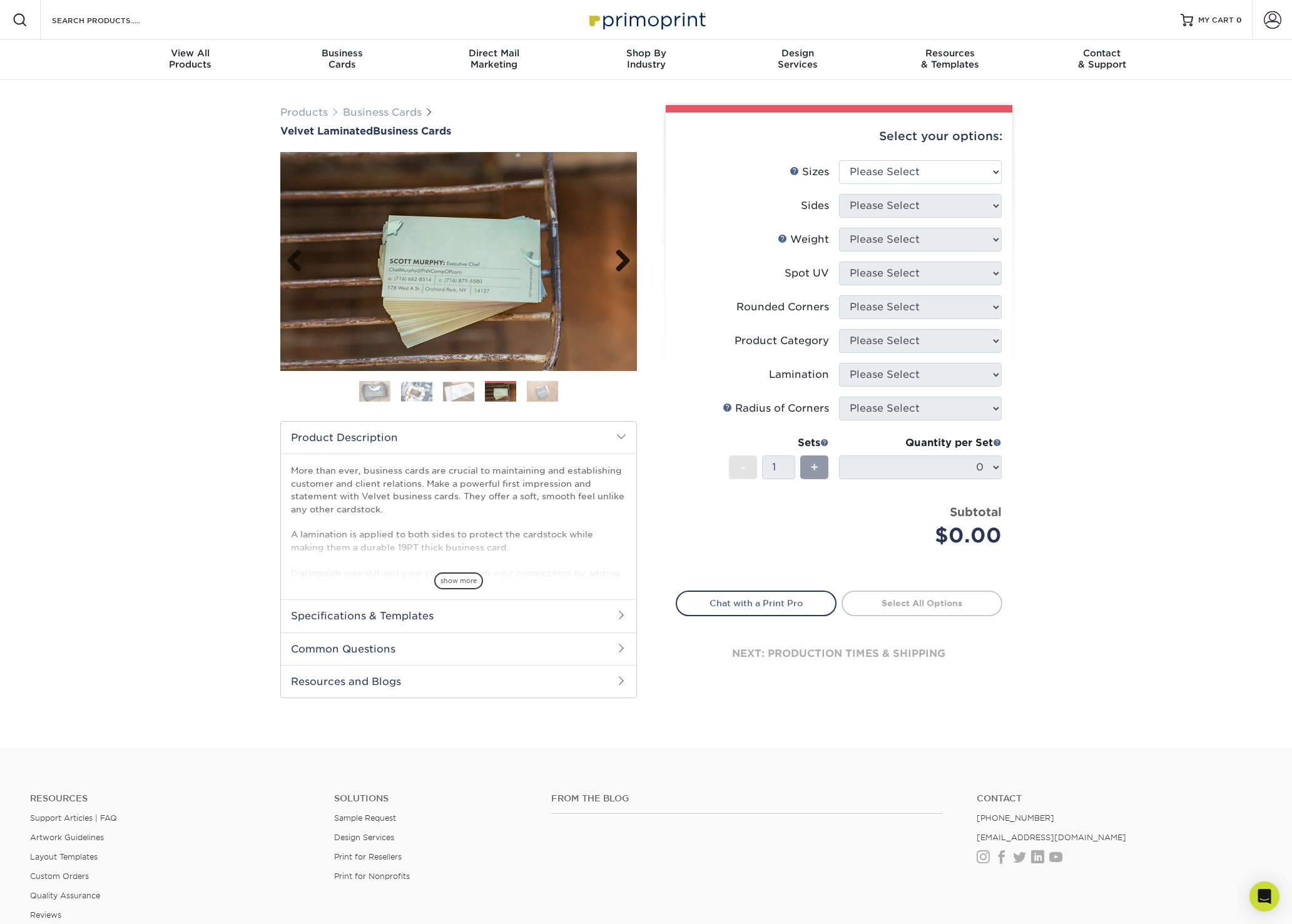
click at [621, 265] on link "Next" at bounding box center [618, 262] width 25 height 25
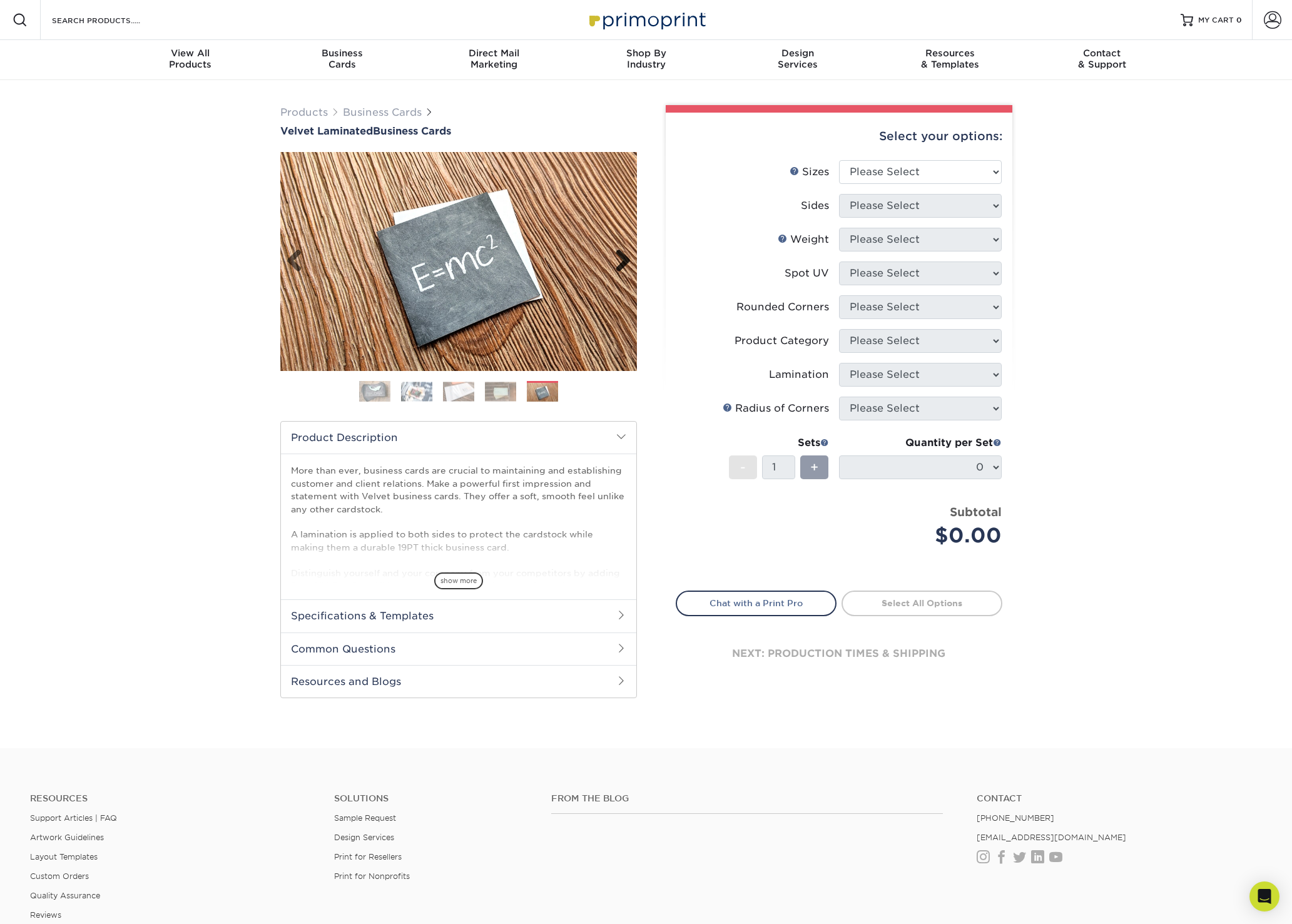
click at [621, 265] on link "Next" at bounding box center [618, 262] width 25 height 25
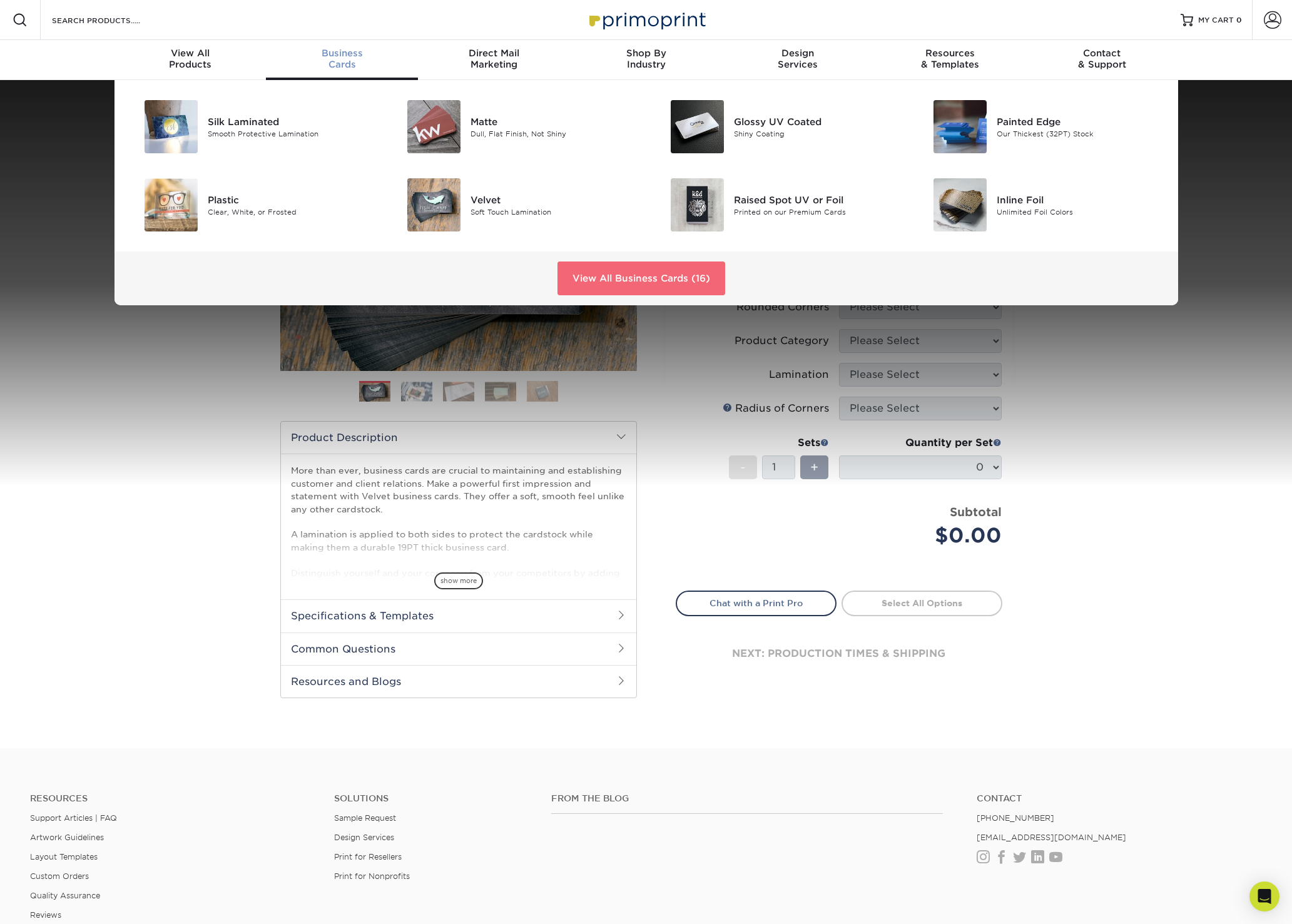
click at [624, 279] on link "View All Business Cards (16)" at bounding box center [641, 279] width 167 height 34
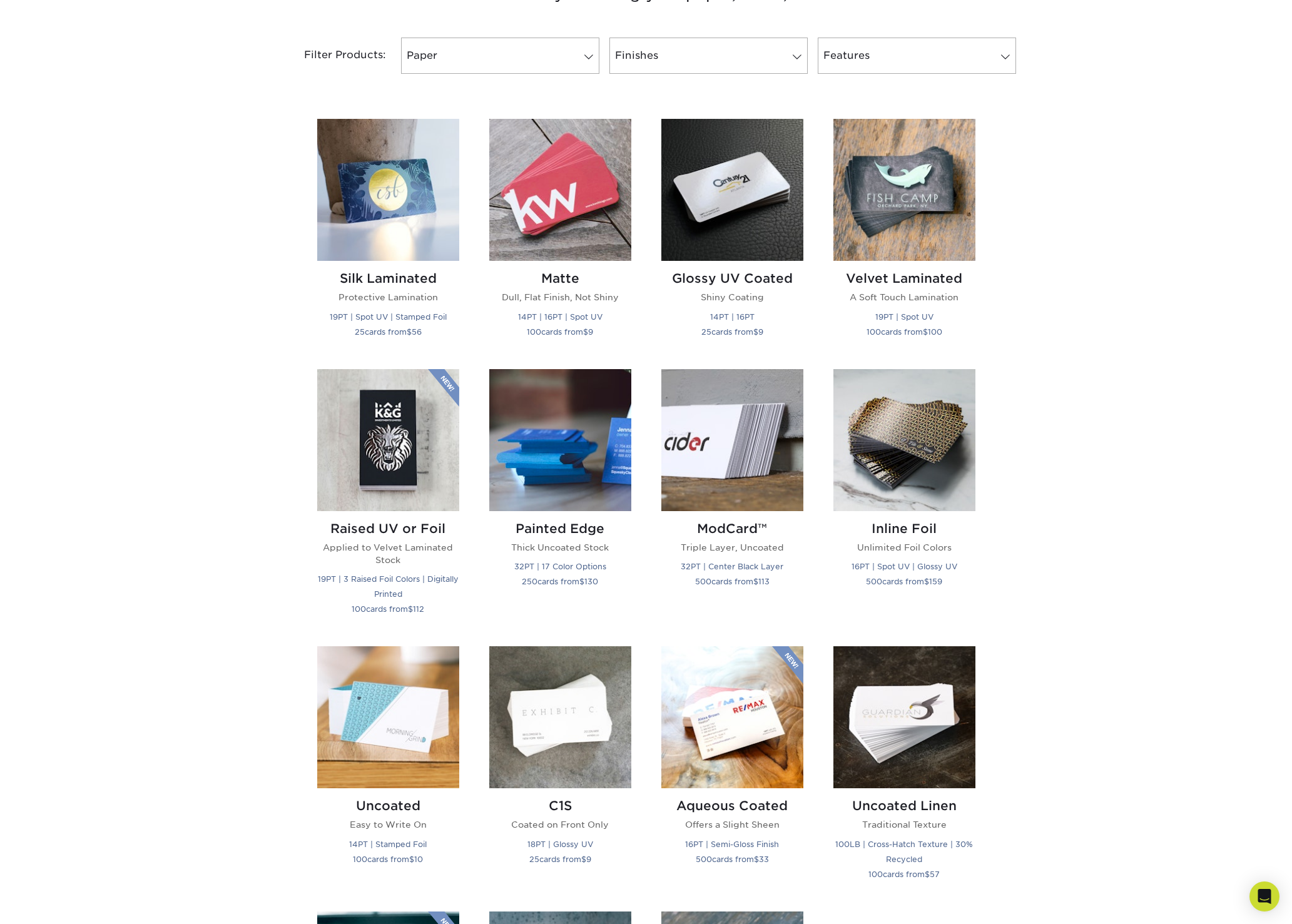
scroll to position [534, 0]
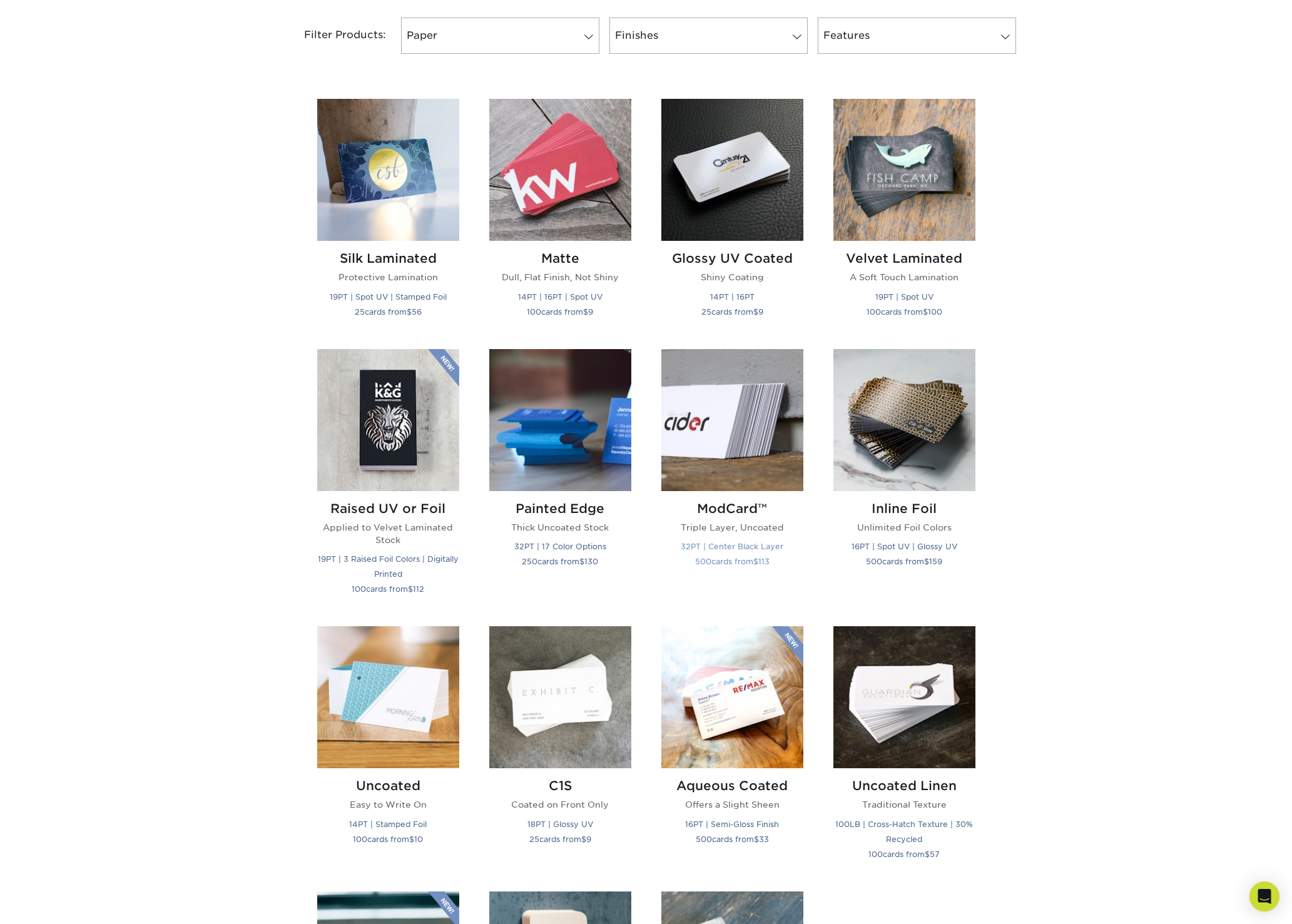
click at [757, 463] on img at bounding box center [732, 420] width 142 height 142
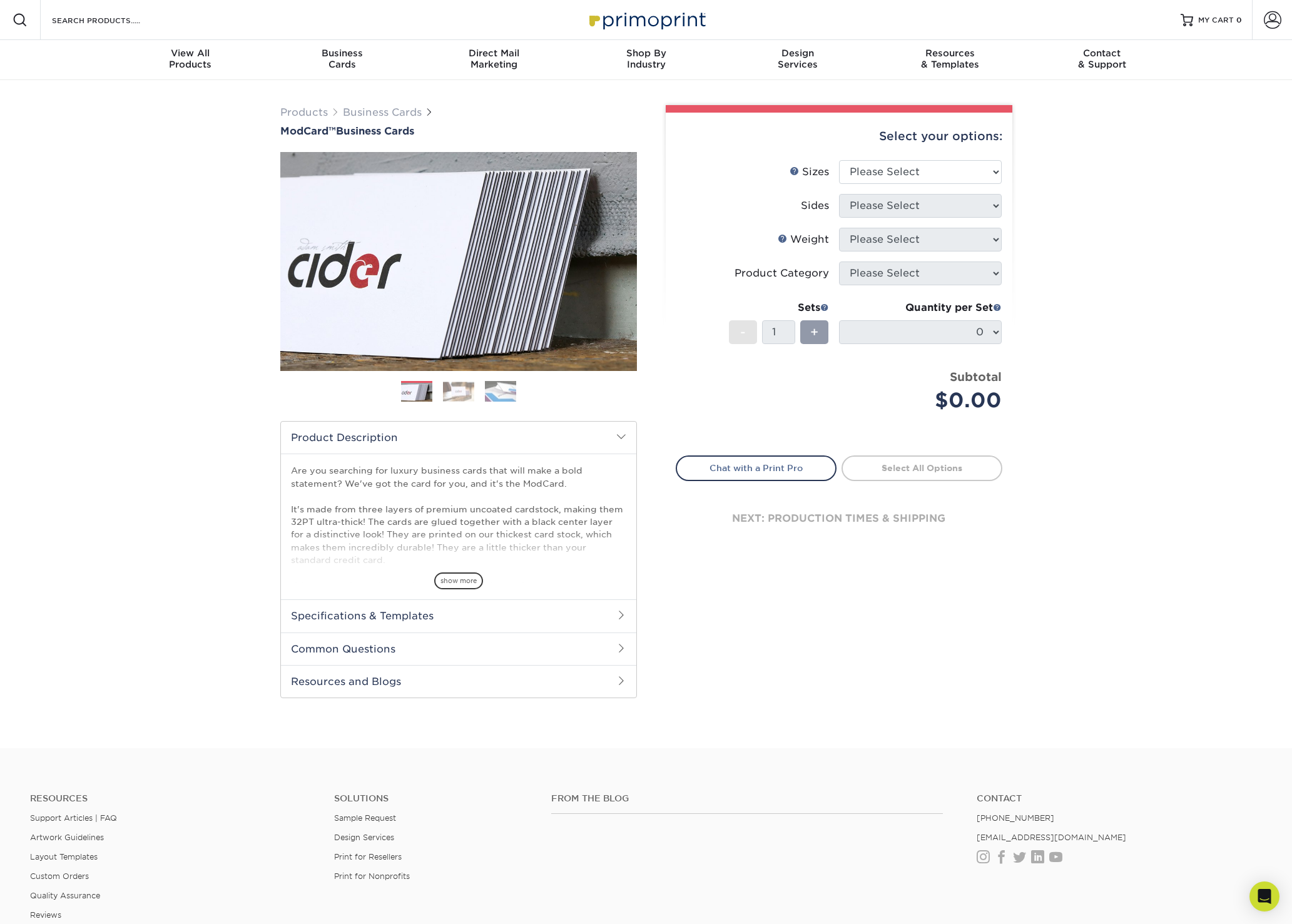
click at [461, 382] on img at bounding box center [458, 391] width 31 height 20
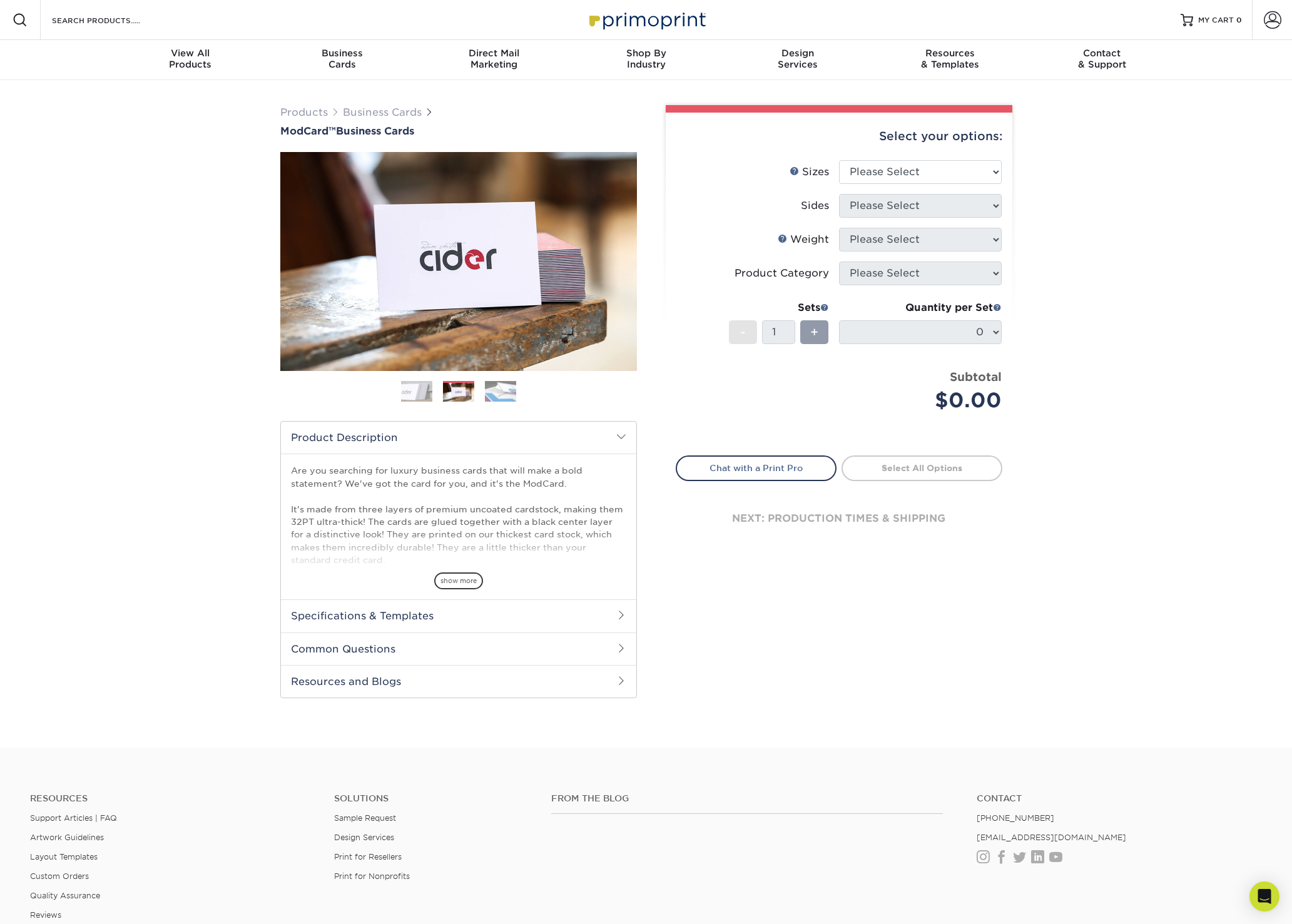
click at [496, 395] on img at bounding box center [500, 391] width 31 height 22
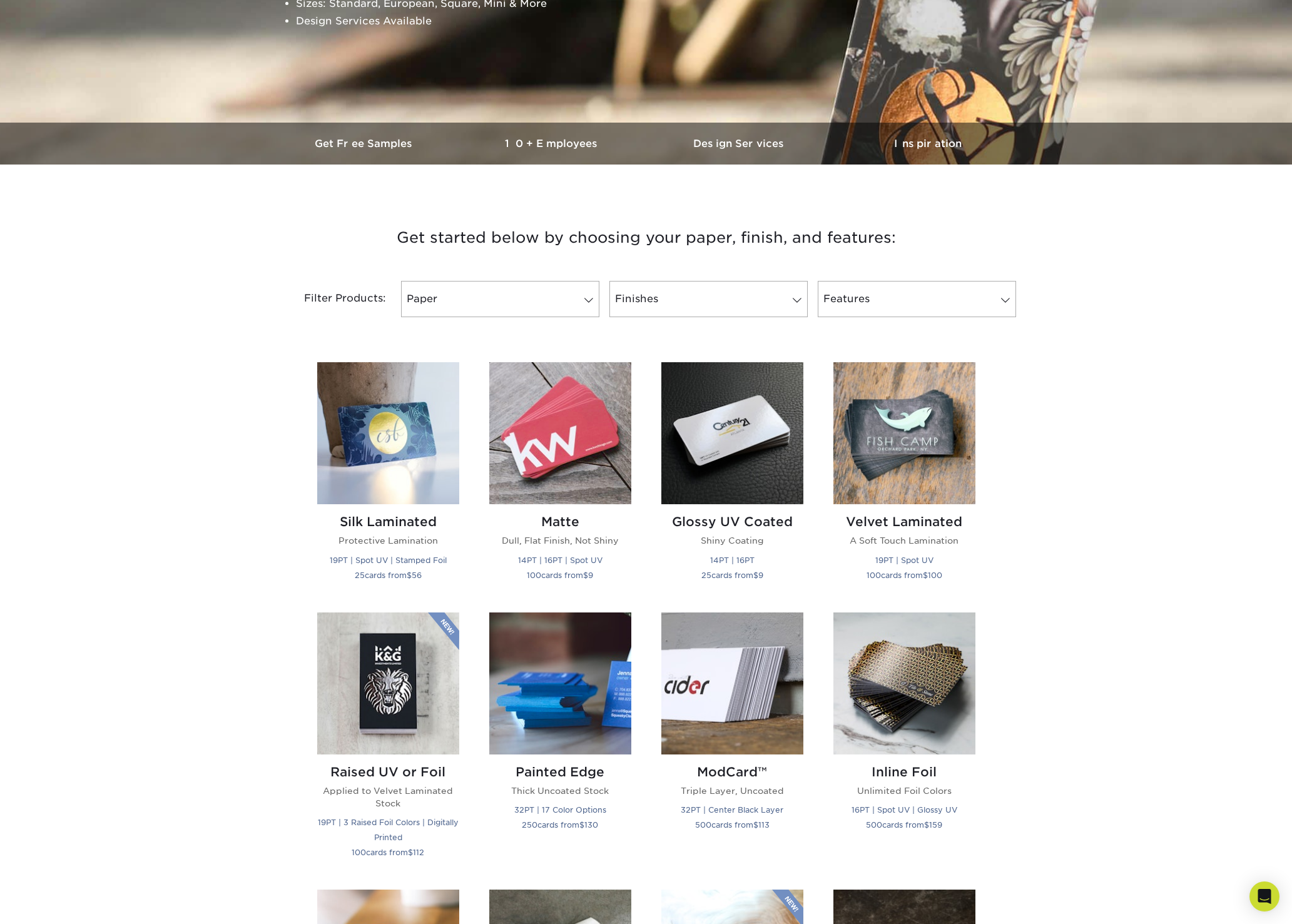
scroll to position [1, 0]
